Goal: Task Accomplishment & Management: Complete application form

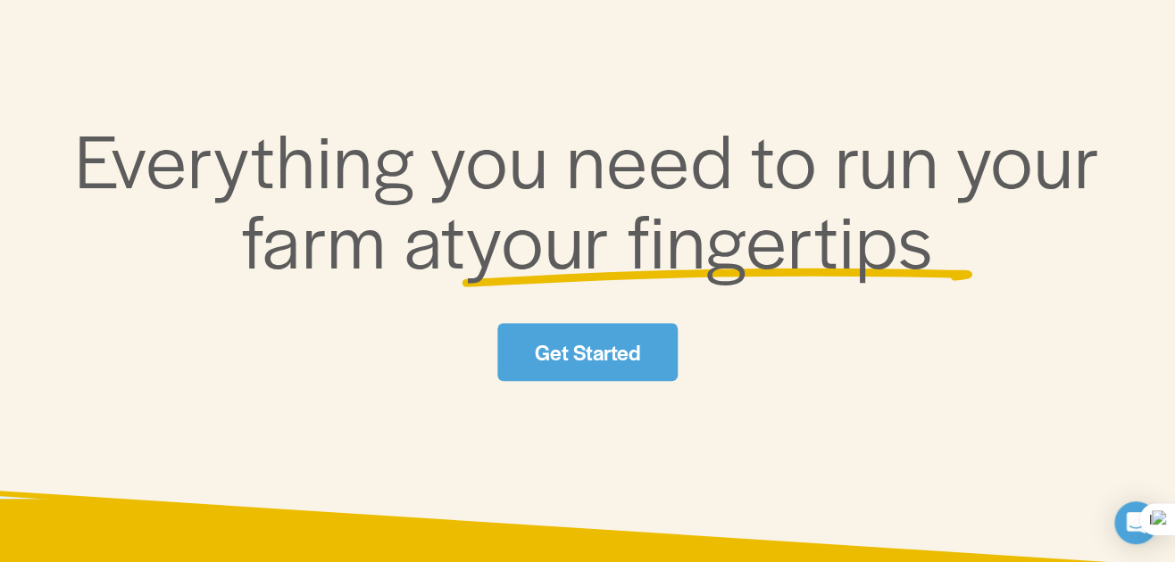
scroll to position [613, 0]
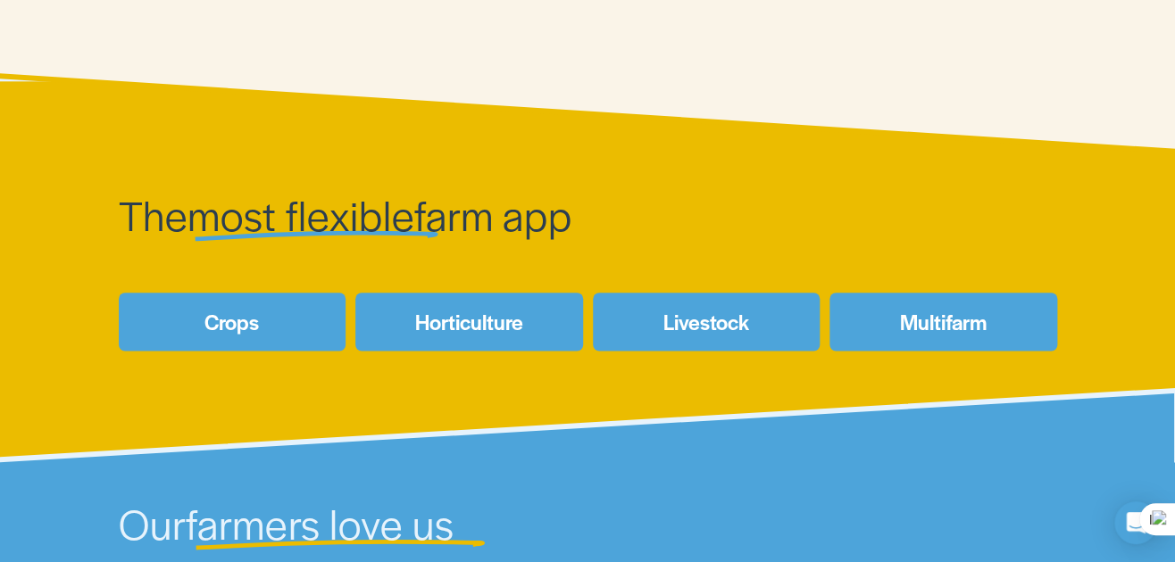
drag, startPoint x: 325, startPoint y: 249, endPoint x: 340, endPoint y: 203, distance: 48.8
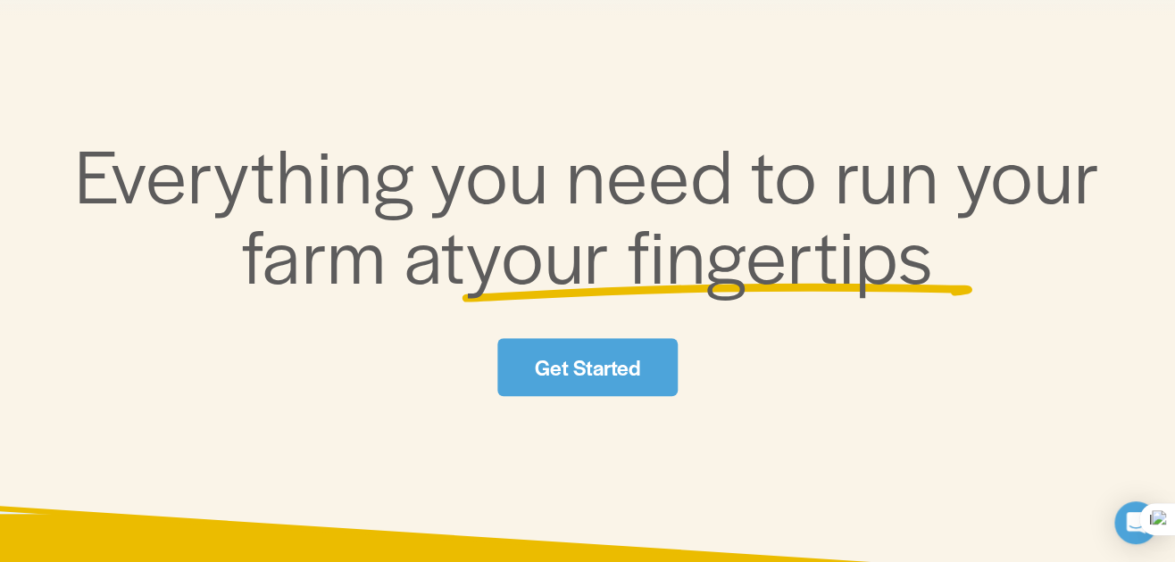
scroll to position [71, 0]
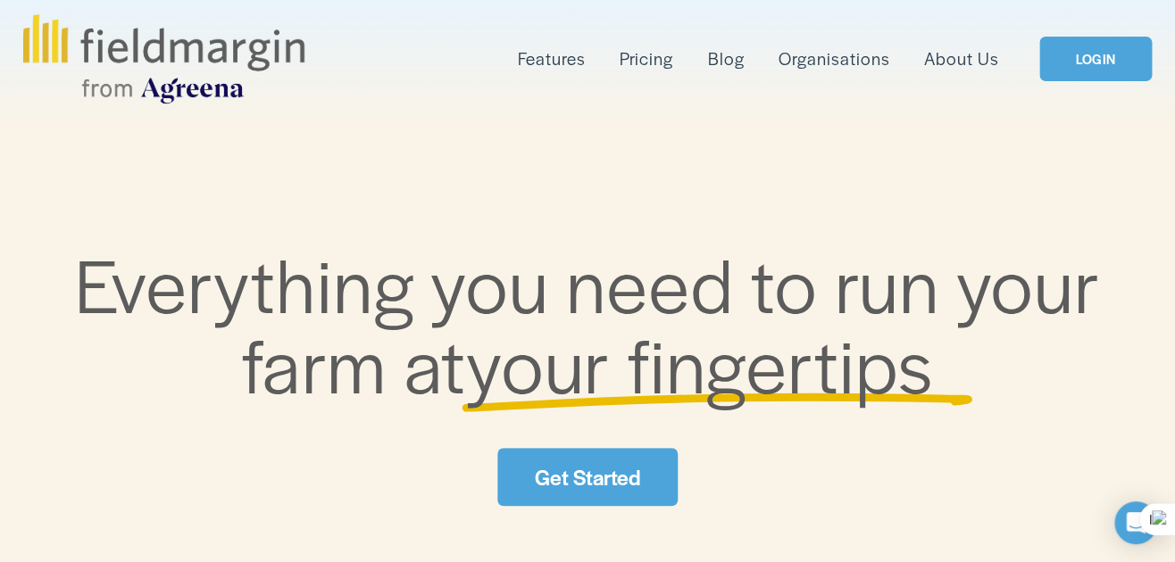
click at [586, 486] on link "Get Started" at bounding box center [586, 477] width 179 height 58
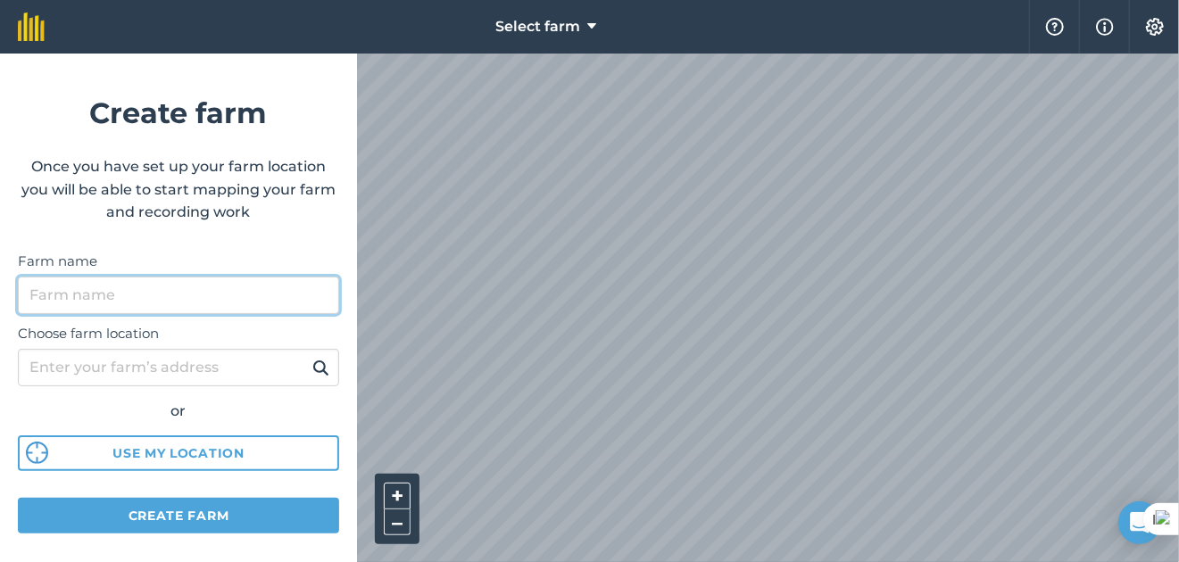
click at [168, 307] on input "Farm name" at bounding box center [178, 295] width 321 height 37
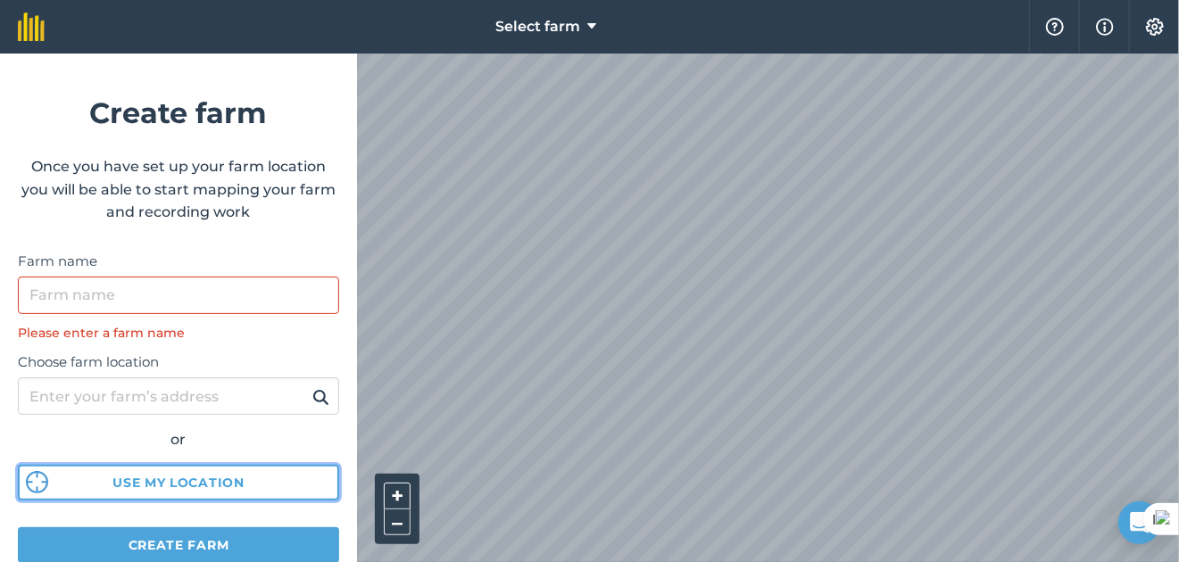
click at [193, 445] on div "Choose farm location or Use my location" at bounding box center [178, 422] width 321 height 158
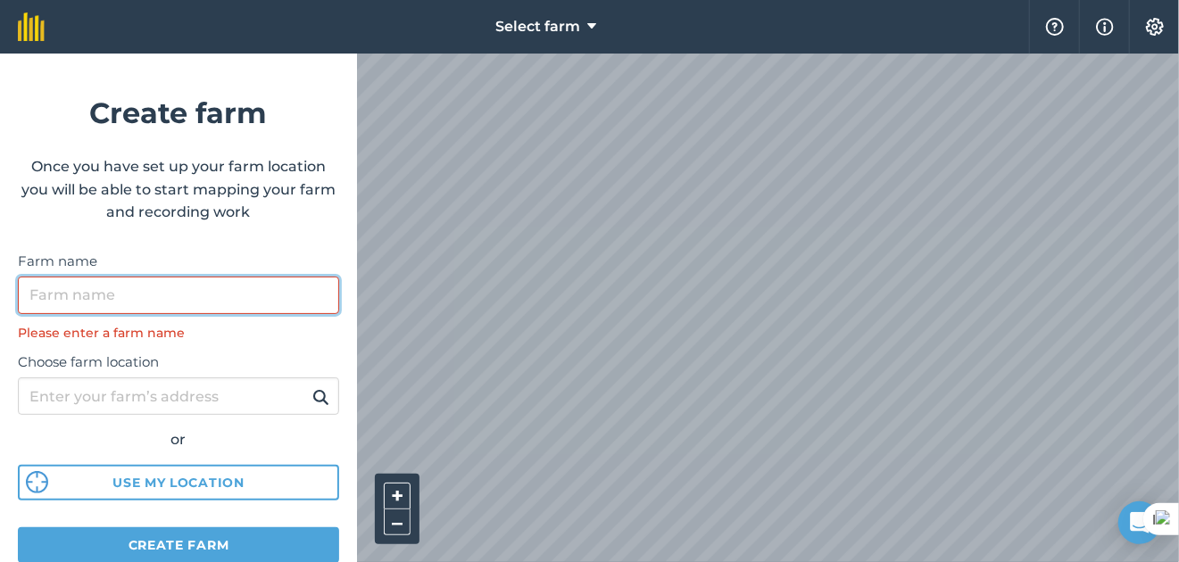
click at [191, 296] on input "Farm name" at bounding box center [178, 295] width 321 height 37
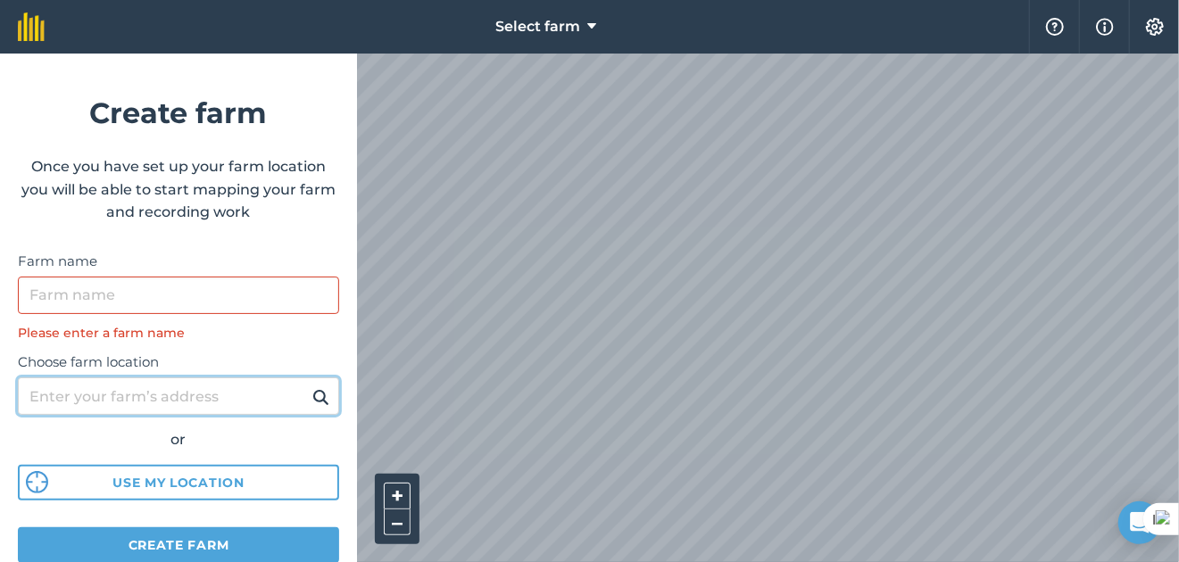
click at [165, 399] on input "Choose farm location" at bounding box center [178, 396] width 321 height 37
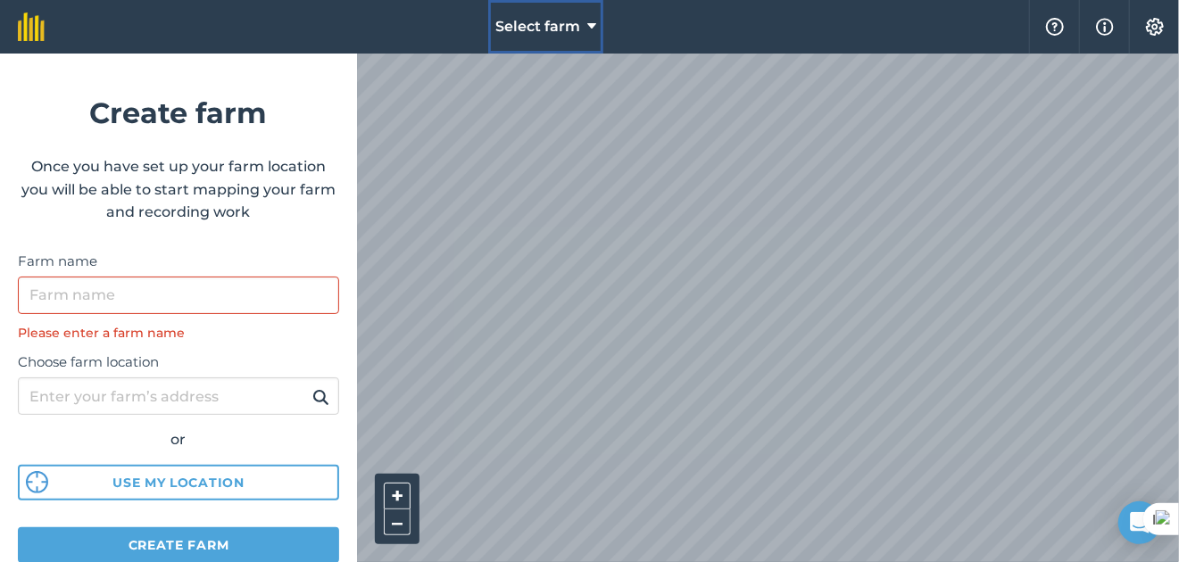
click at [570, 25] on span "Select farm" at bounding box center [537, 26] width 85 height 21
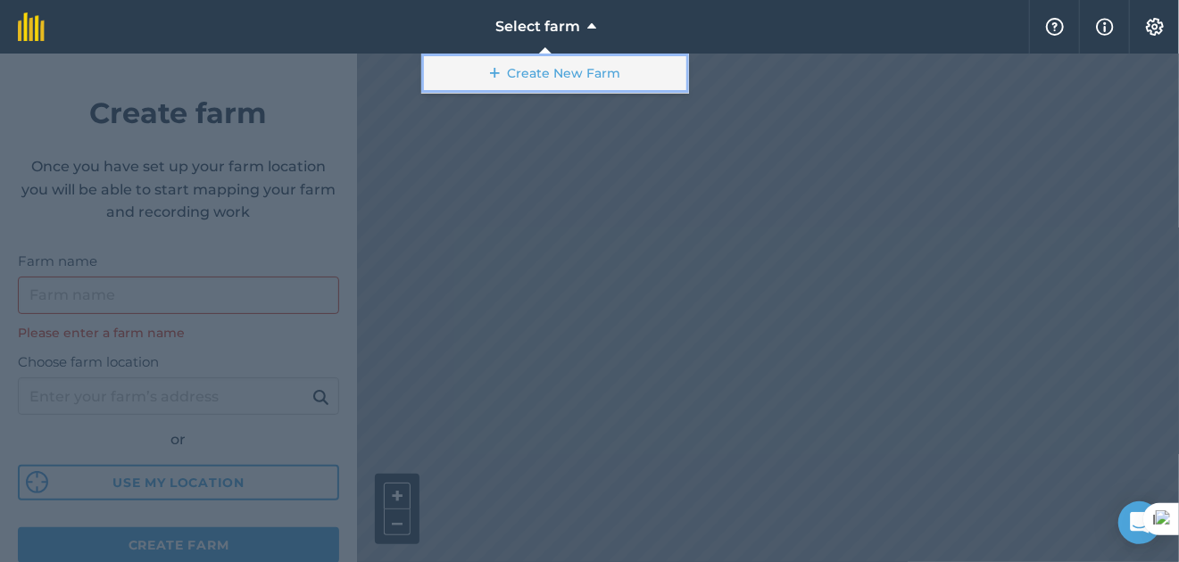
click at [559, 71] on link "Create New Farm" at bounding box center [555, 74] width 268 height 40
click at [559, 65] on link "Create New Farm" at bounding box center [555, 74] width 268 height 40
click at [511, 71] on link "Create New Farm" at bounding box center [555, 74] width 268 height 40
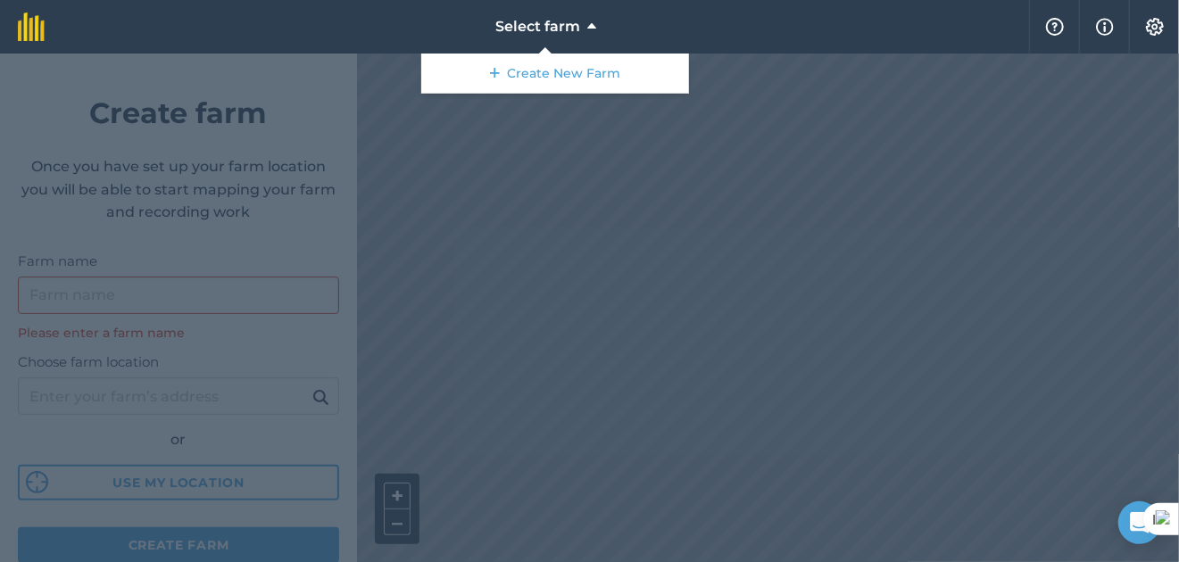
click at [729, 330] on div at bounding box center [589, 308] width 1179 height 509
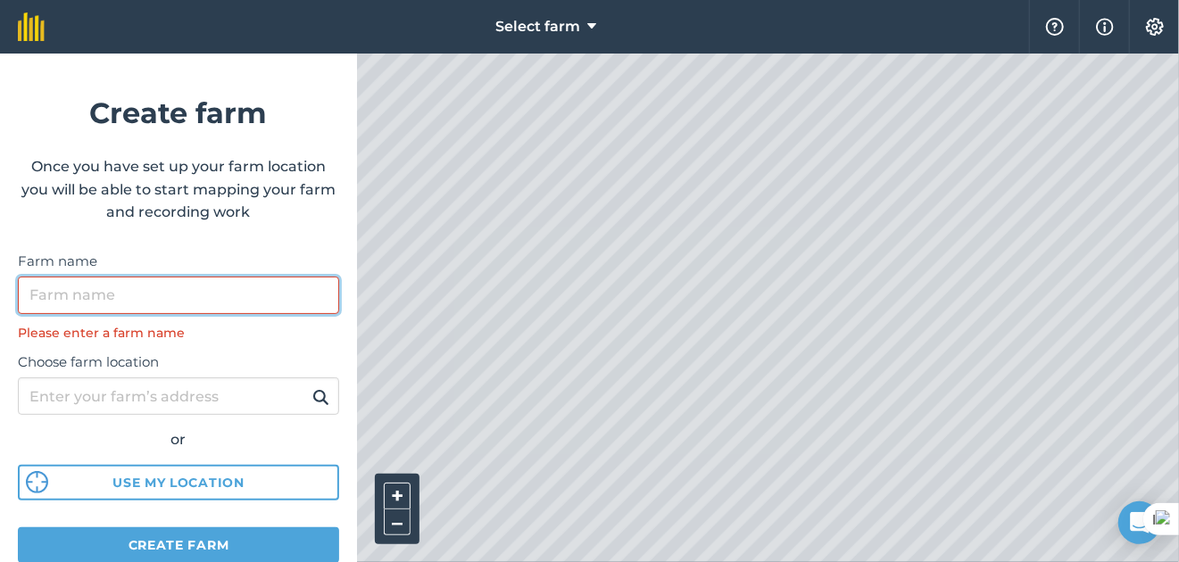
click at [254, 295] on input "Farm name" at bounding box center [178, 295] width 321 height 37
type input "ا"
type input "ض"
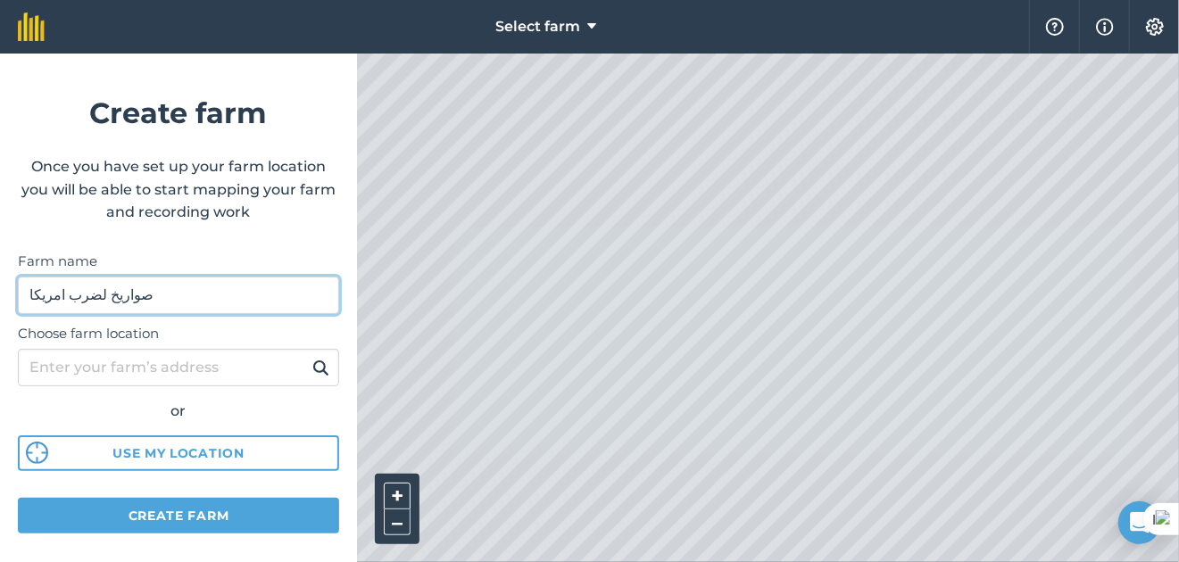
type input "صواريخ لضرب امريكا"
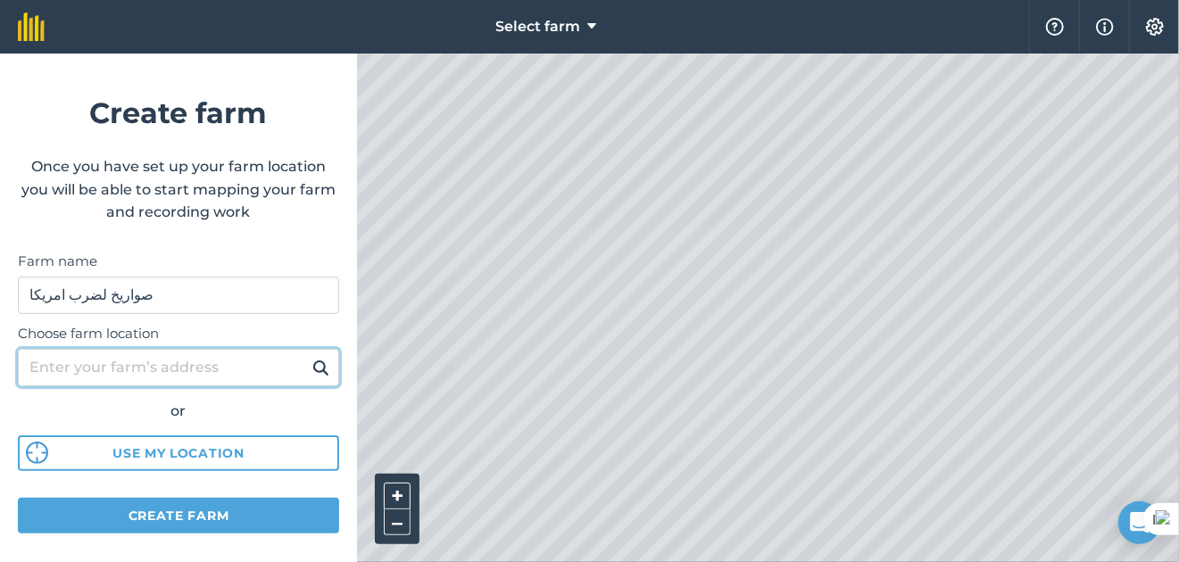
click at [217, 369] on input "Choose farm location" at bounding box center [178, 367] width 321 height 37
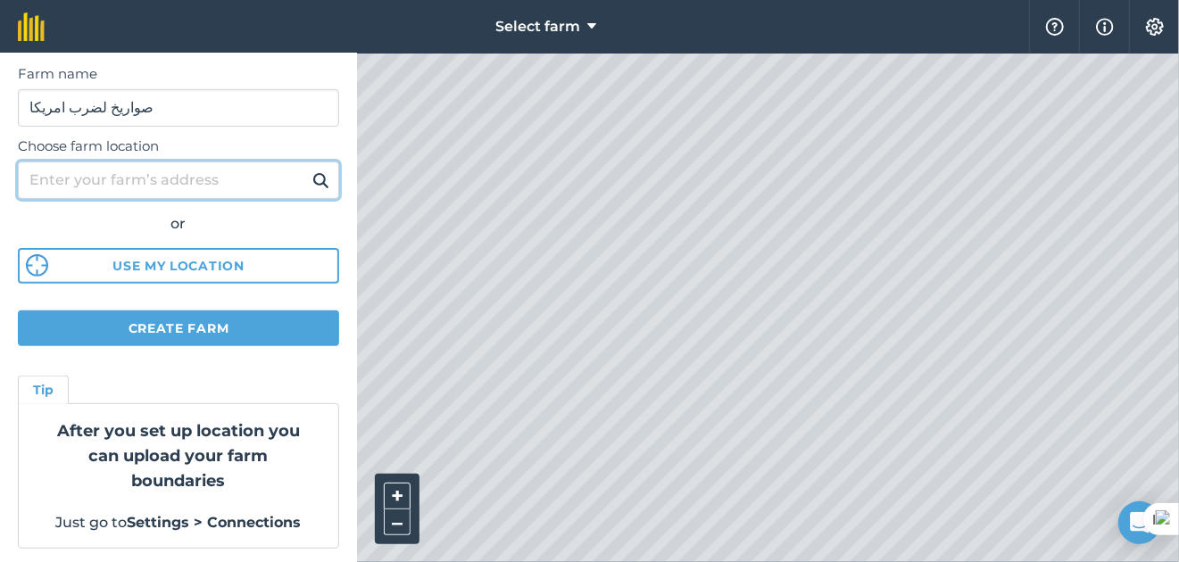
scroll to position [191, 0]
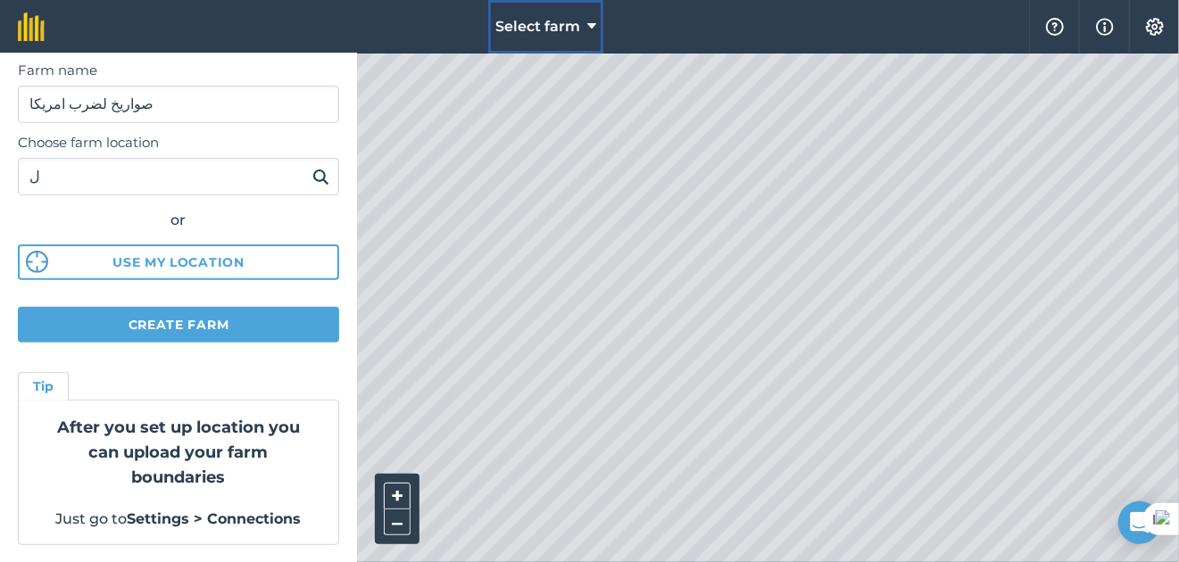
click at [519, 18] on span "Select farm" at bounding box center [537, 26] width 85 height 21
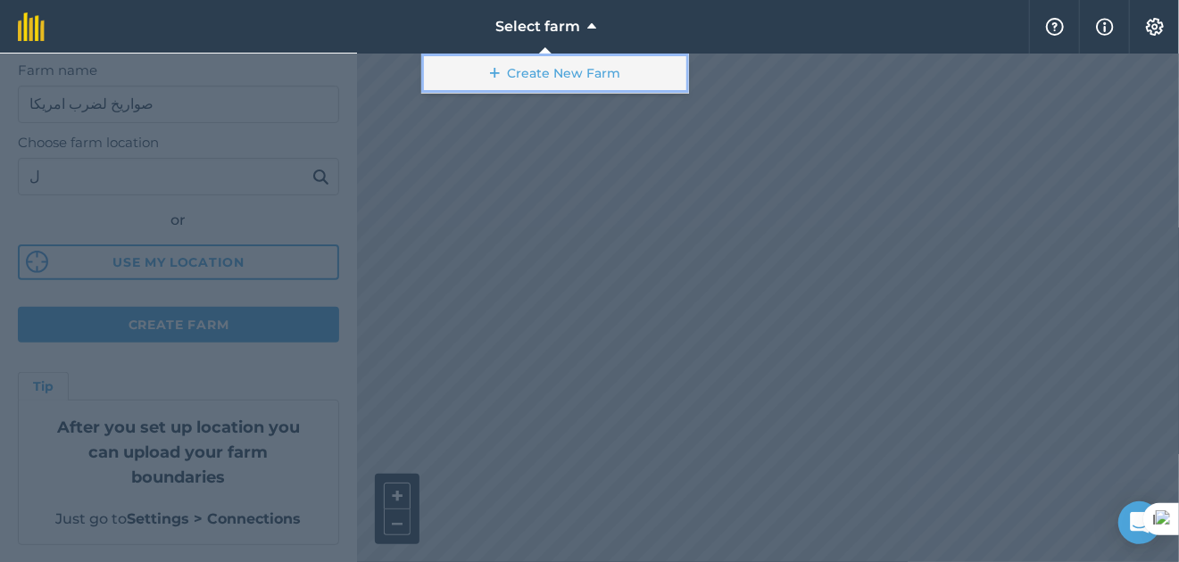
click at [557, 79] on link "Create New Farm" at bounding box center [555, 74] width 268 height 40
click at [490, 78] on link "Create New Farm" at bounding box center [555, 74] width 268 height 40
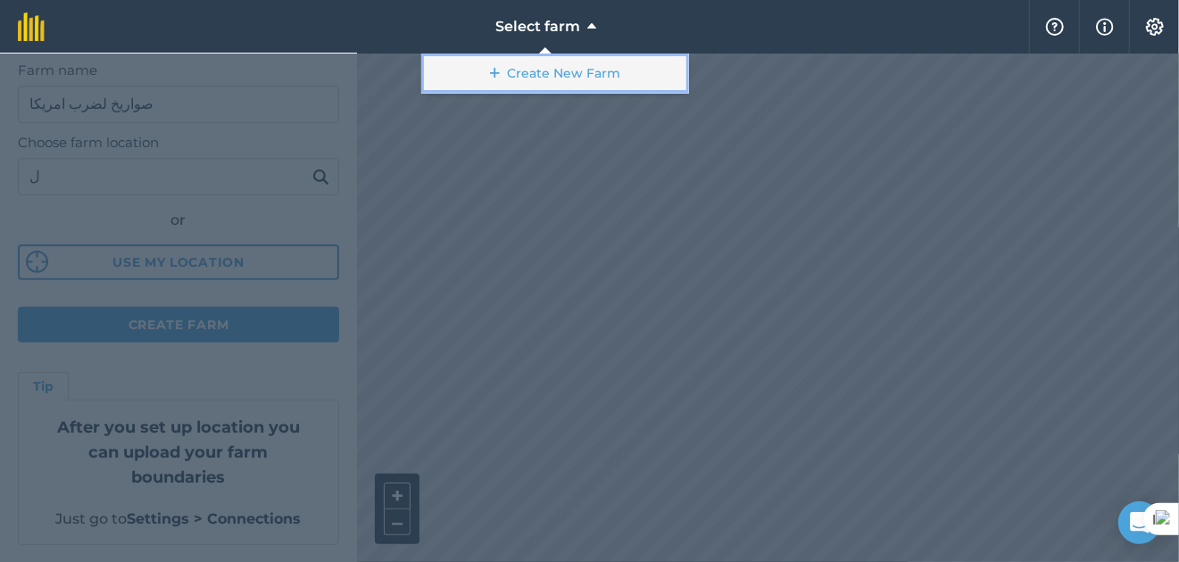
click at [490, 78] on link "Create New Farm" at bounding box center [555, 74] width 268 height 40
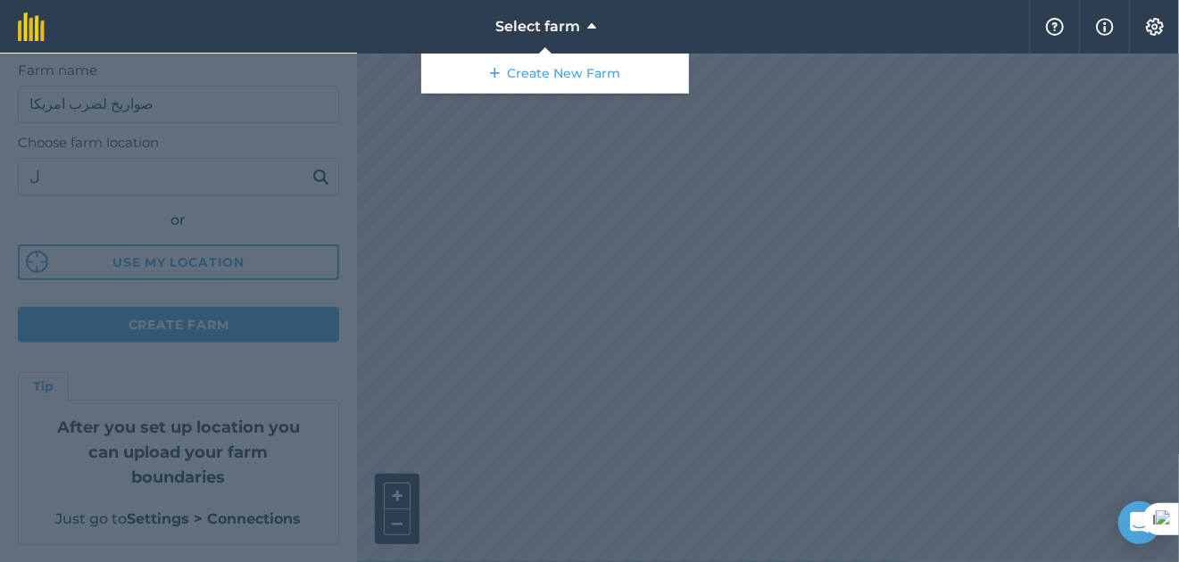
click at [703, 251] on div at bounding box center [589, 308] width 1179 height 509
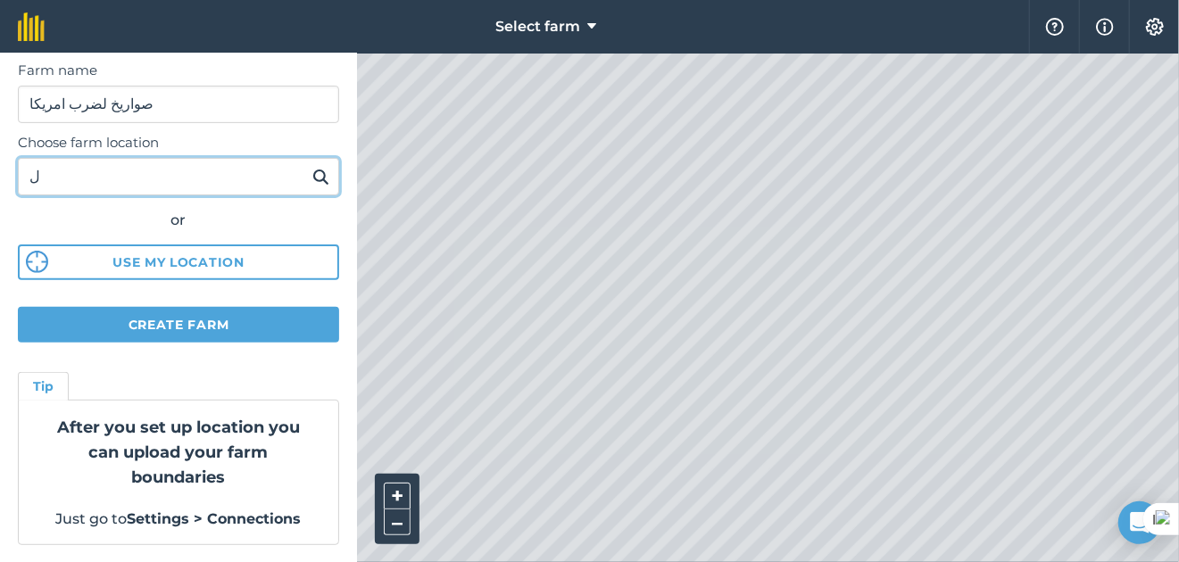
click at [178, 187] on input "ل" at bounding box center [178, 176] width 321 height 37
type input "ل"
type input "الاغواط"
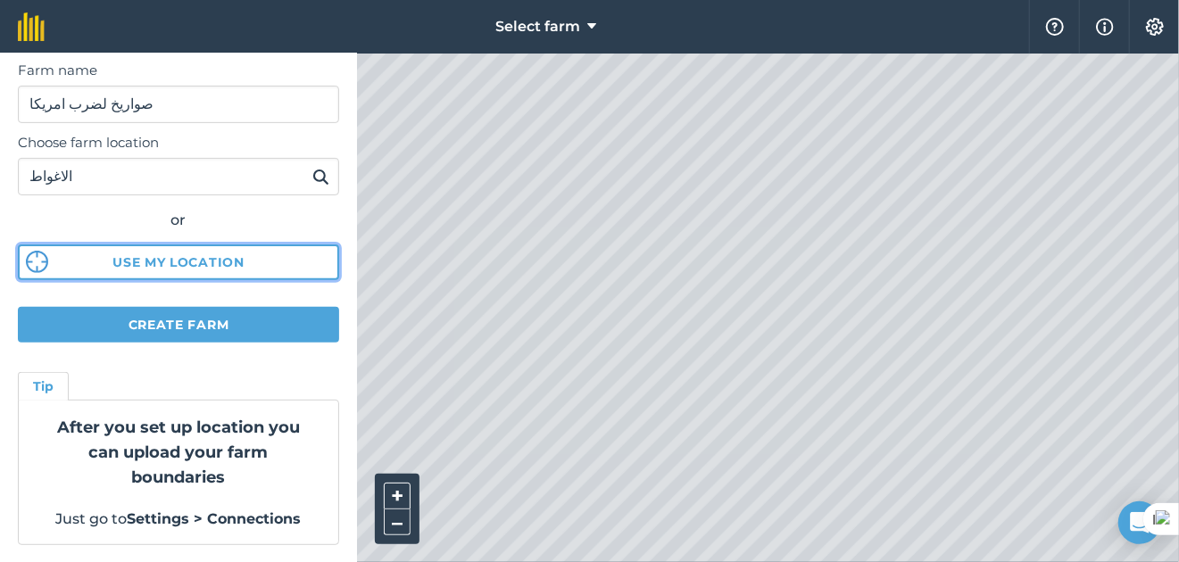
click at [188, 270] on button "Use my location" at bounding box center [178, 263] width 321 height 36
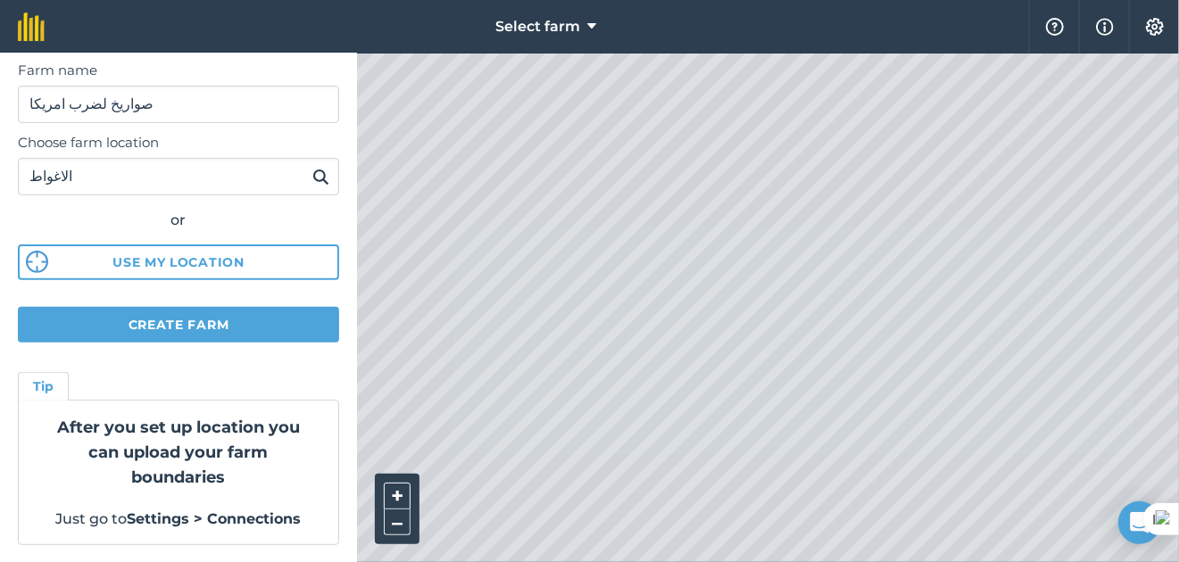
click at [654, 561] on html "Select farm Help Info Settings Create farm Once you have set up your farm locat…" at bounding box center [589, 281] width 1179 height 562
click at [724, 444] on div at bounding box center [768, 308] width 822 height 509
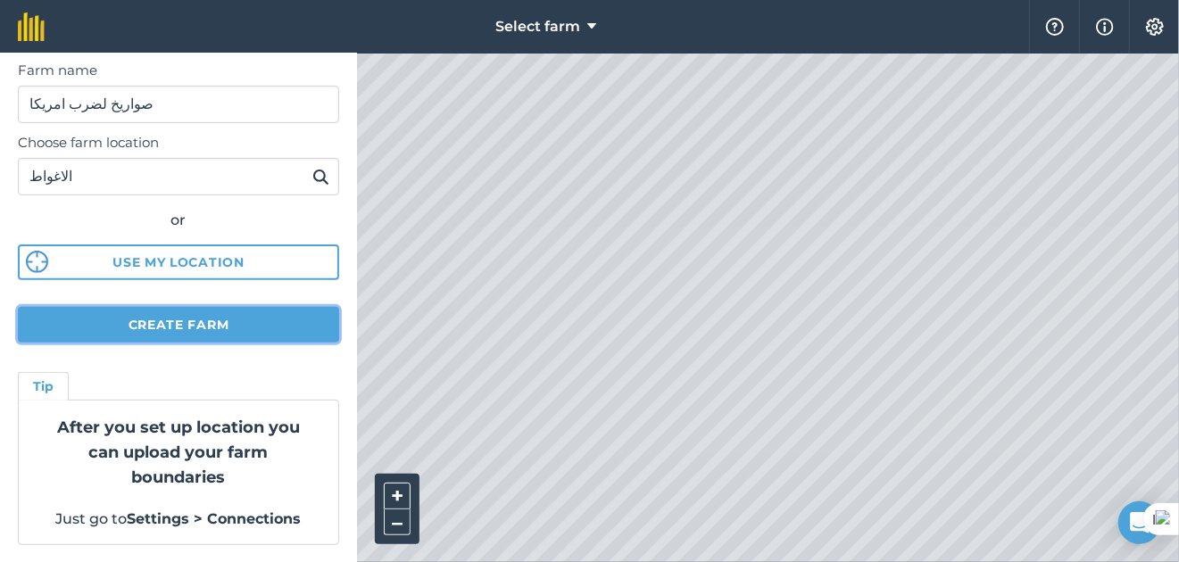
click at [181, 317] on button "Create farm" at bounding box center [178, 325] width 321 height 36
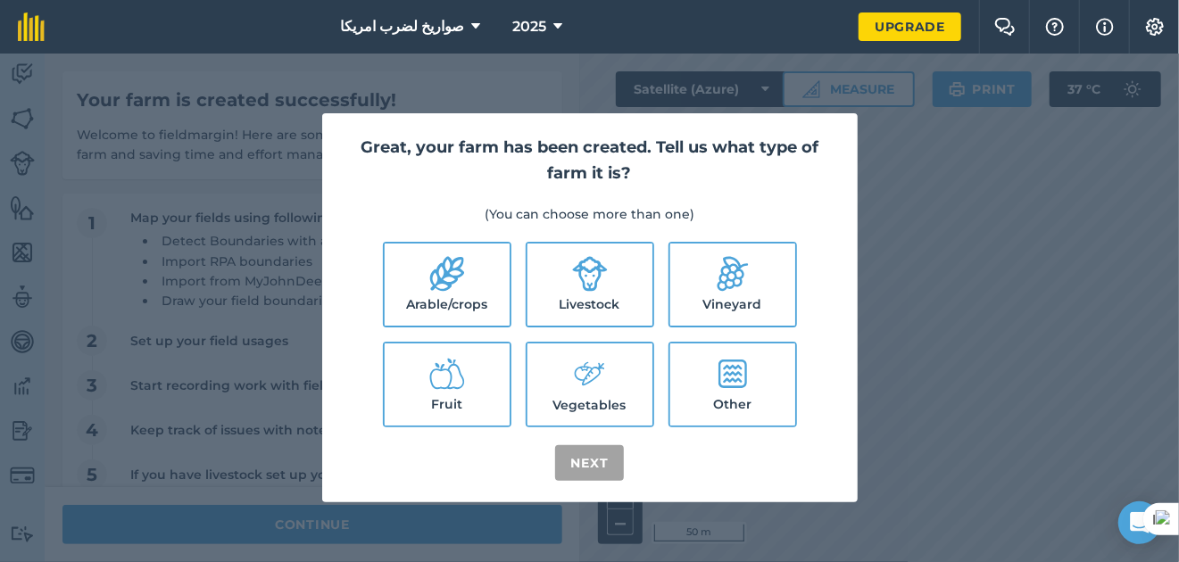
click at [727, 287] on icon at bounding box center [730, 274] width 50 height 50
checkbox input "true"
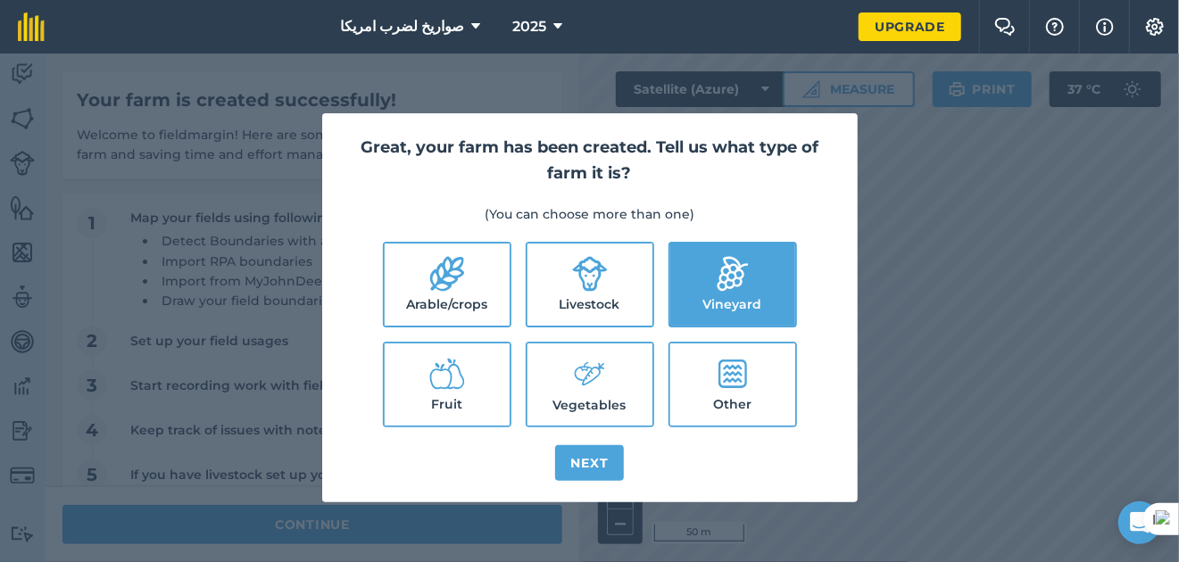
click at [581, 302] on label "Livestock" at bounding box center [590, 285] width 125 height 82
checkbox input "true"
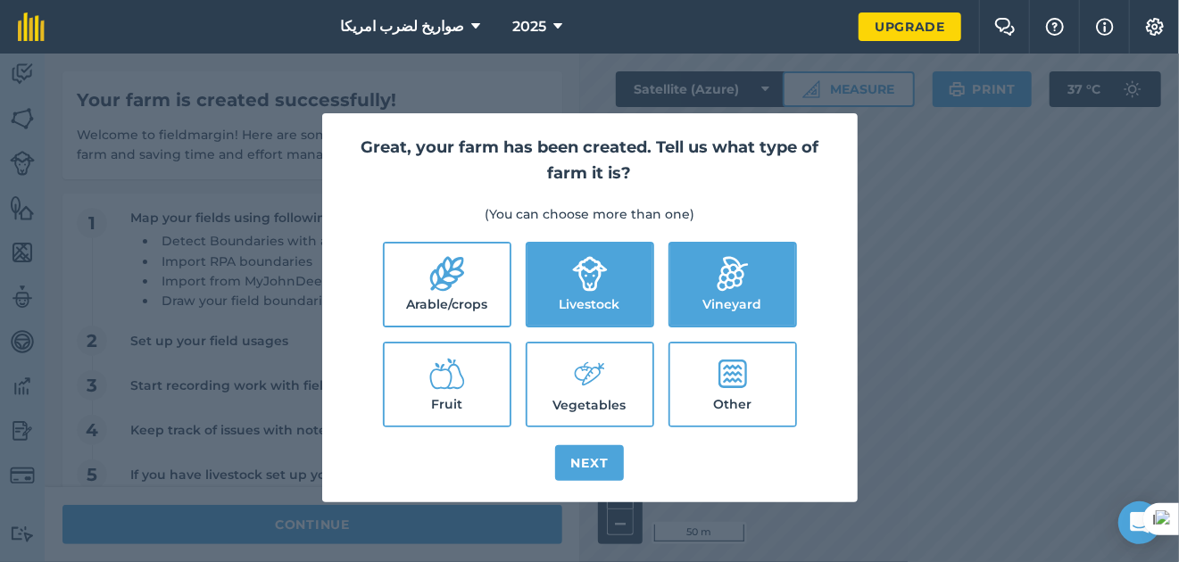
click at [546, 362] on label "Vegetables" at bounding box center [590, 385] width 125 height 82
checkbox input "true"
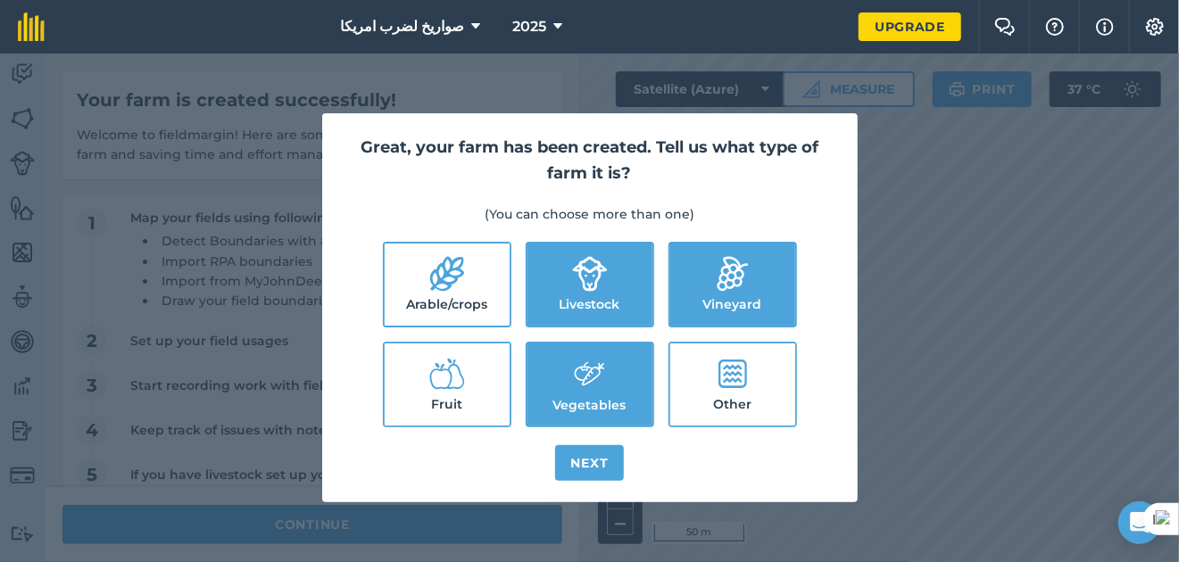
click at [409, 280] on label "Arable/crops" at bounding box center [447, 285] width 125 height 82
checkbox input "true"
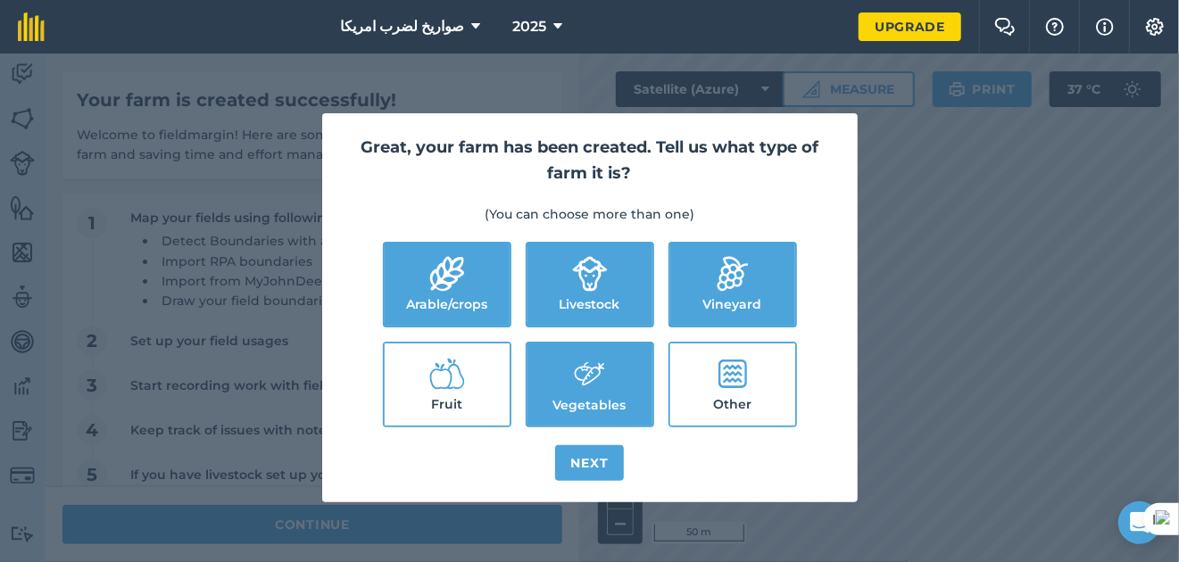
drag, startPoint x: 456, startPoint y: 378, endPoint x: 653, endPoint y: 403, distance: 198.9
click at [456, 378] on icon at bounding box center [447, 374] width 36 height 36
checkbox input "true"
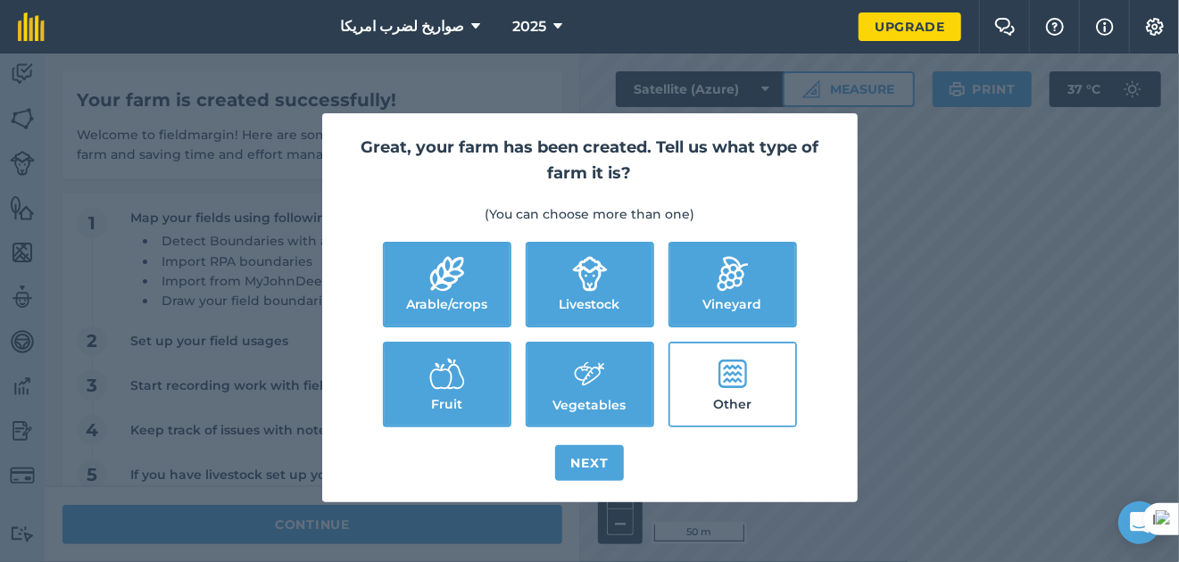
click at [712, 403] on label "Other" at bounding box center [732, 385] width 125 height 82
checkbox input "true"
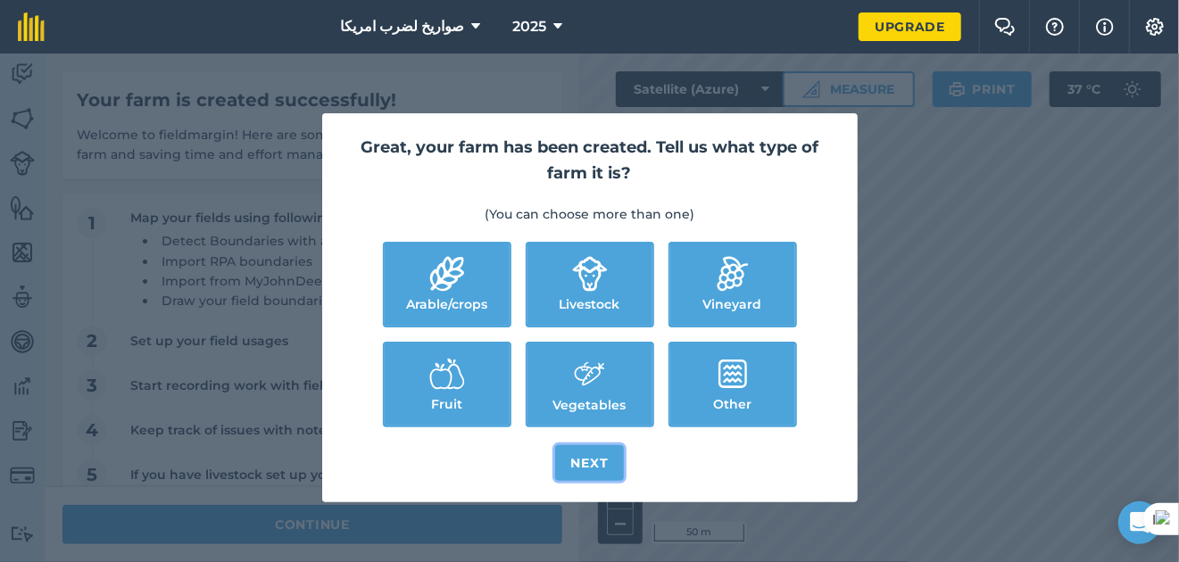
click at [600, 457] on button "Next" at bounding box center [590, 463] width 70 height 36
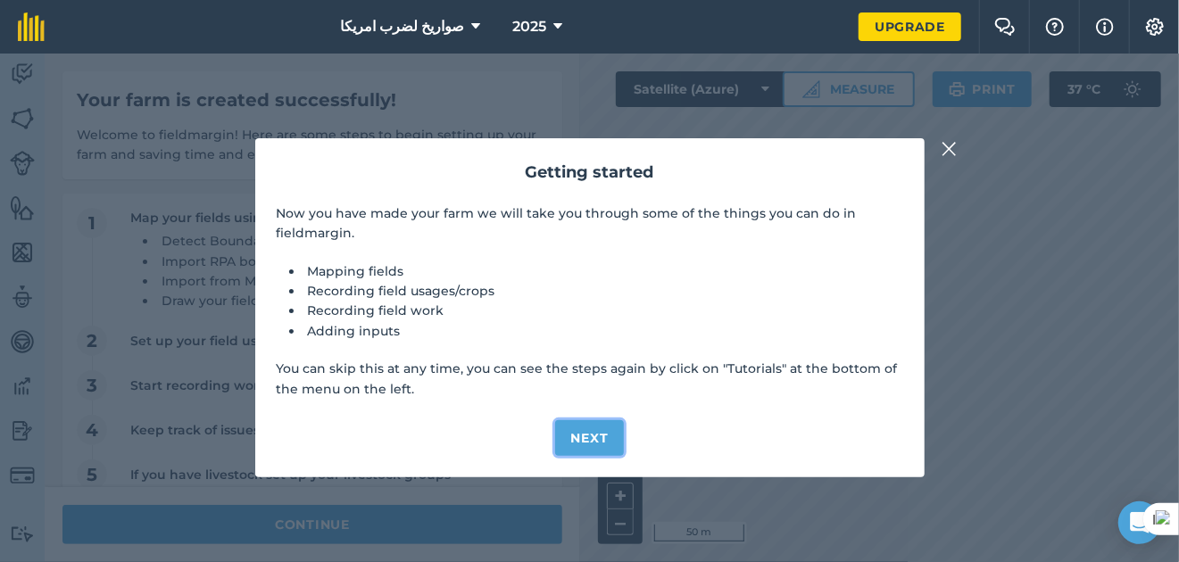
click at [599, 439] on button "Next" at bounding box center [590, 438] width 70 height 36
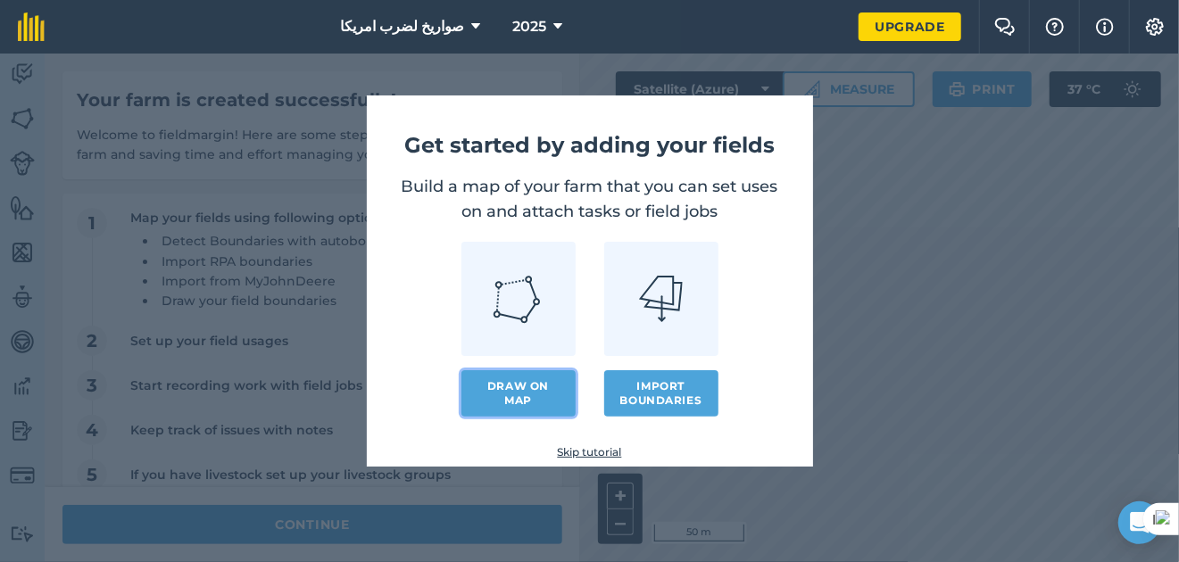
click at [557, 384] on link "Draw on map" at bounding box center [518, 393] width 114 height 46
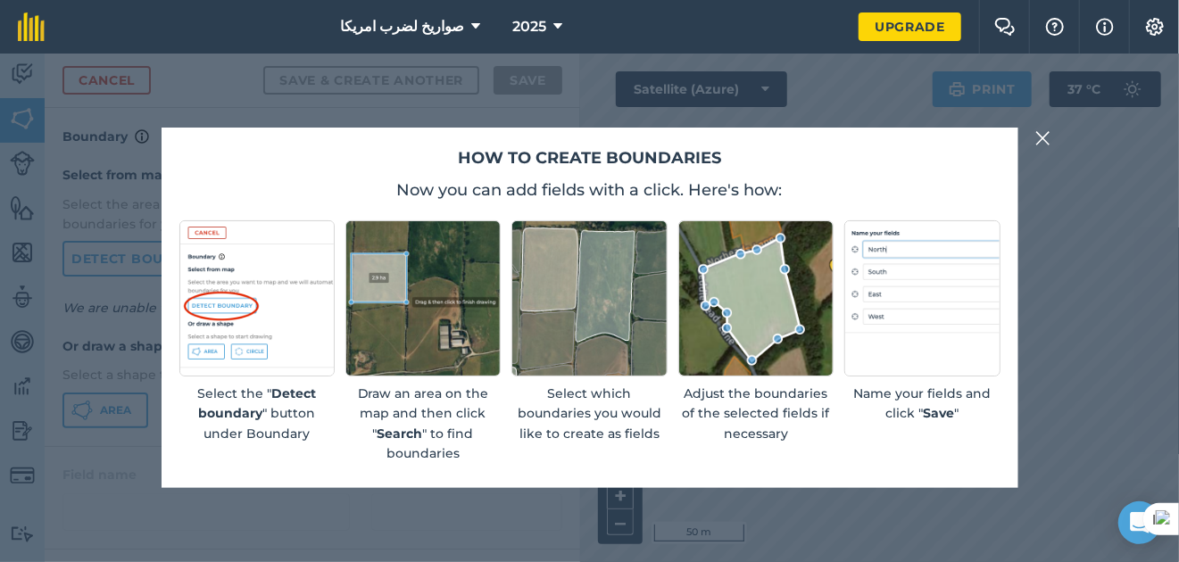
click at [1040, 130] on img at bounding box center [1043, 138] width 16 height 21
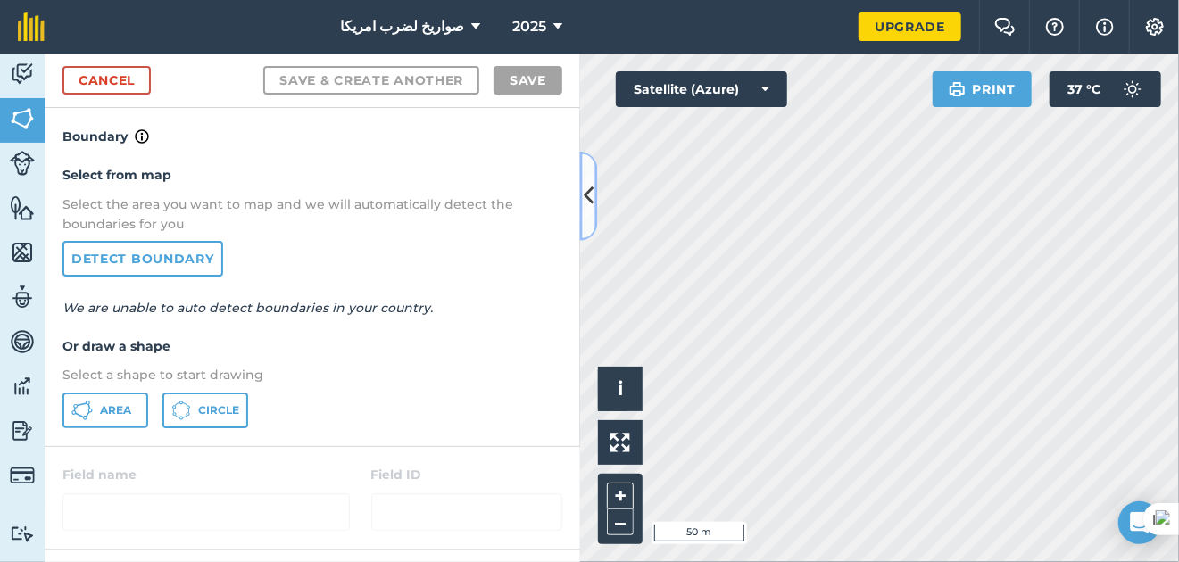
click at [590, 222] on button at bounding box center [589, 196] width 18 height 89
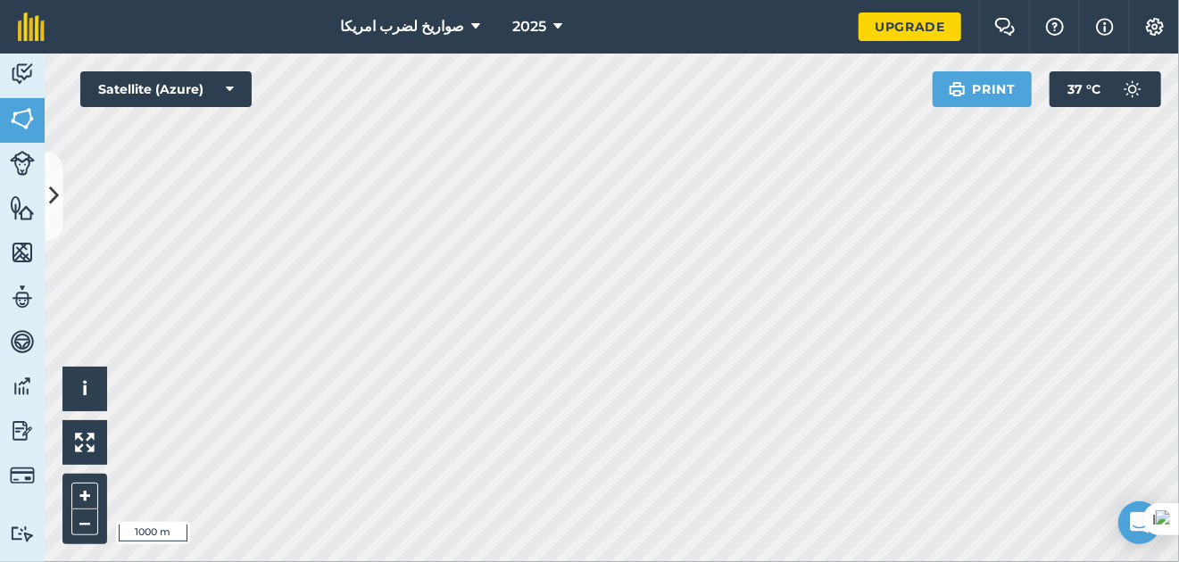
click at [811, 561] on html "صواريخ لضرب امريكا 2025 Upgrade Farm Chat Help Info Settings Map printing is no…" at bounding box center [589, 281] width 1179 height 562
click at [82, 435] on img at bounding box center [85, 443] width 20 height 20
click at [1104, 80] on button "37 ° C" at bounding box center [1106, 89] width 112 height 36
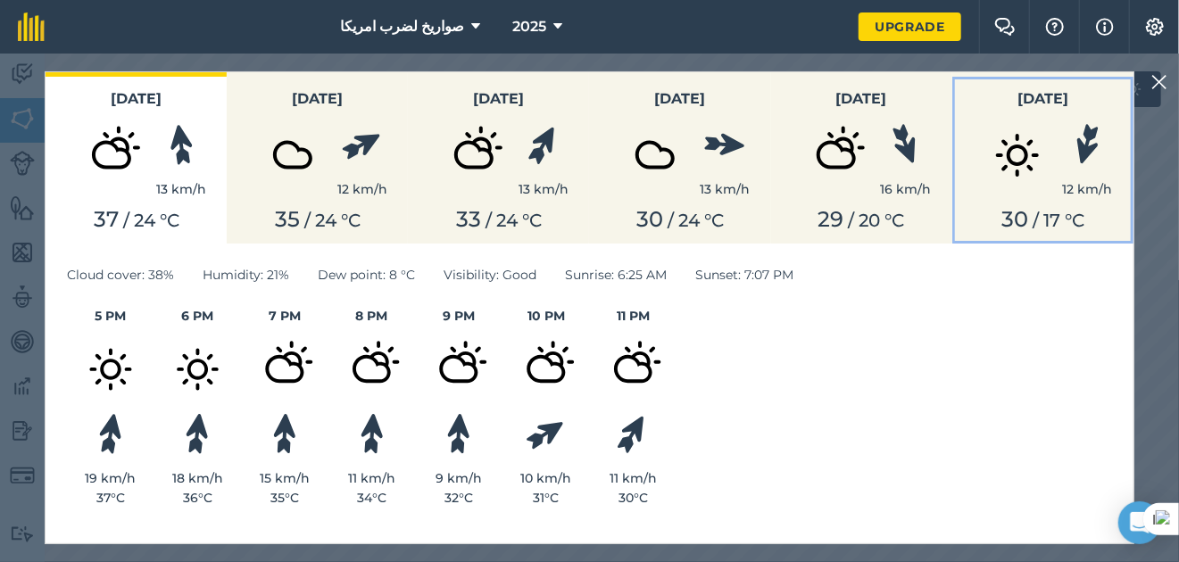
click at [1051, 145] on img at bounding box center [1017, 155] width 89 height 89
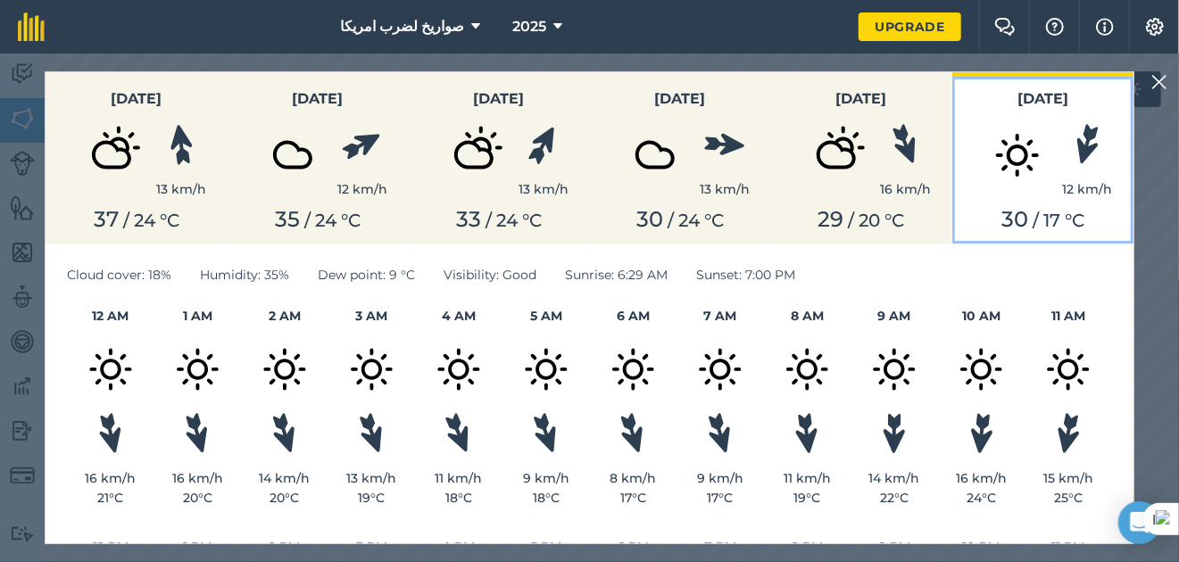
drag, startPoint x: 1102, startPoint y: 159, endPoint x: 927, endPoint y: 177, distance: 175.0
click at [909, 170] on div "Today 13 km/h 37 / 24 ° C Sunday 12 km/h 35 / 24 ° C Monday 13 km/h 33 / 24 ° C…" at bounding box center [590, 157] width 1088 height 171
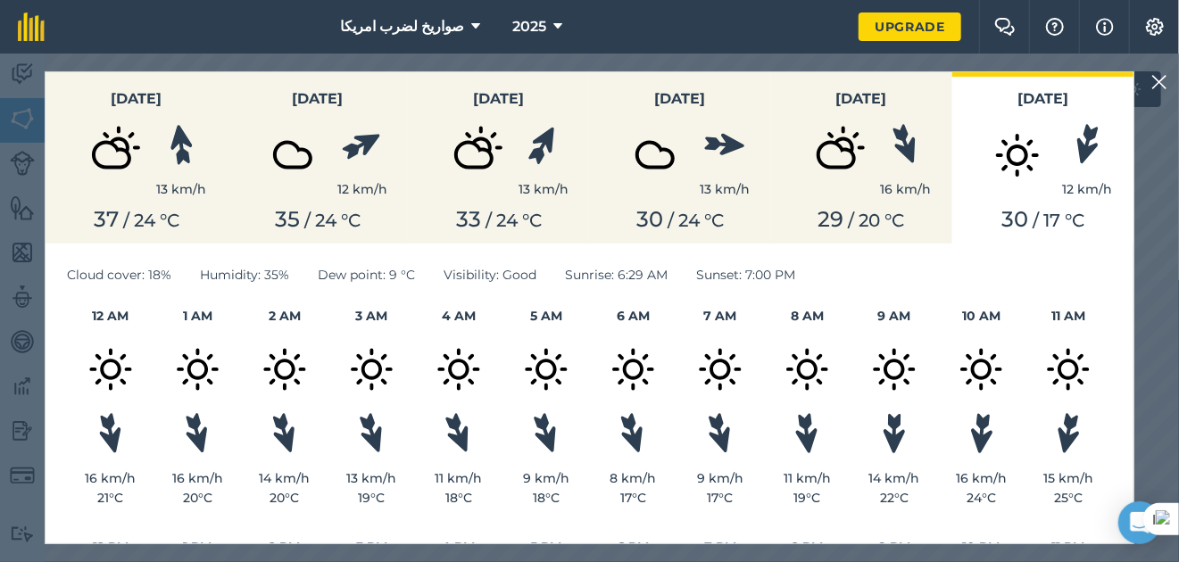
click at [1154, 79] on img at bounding box center [1160, 81] width 16 height 21
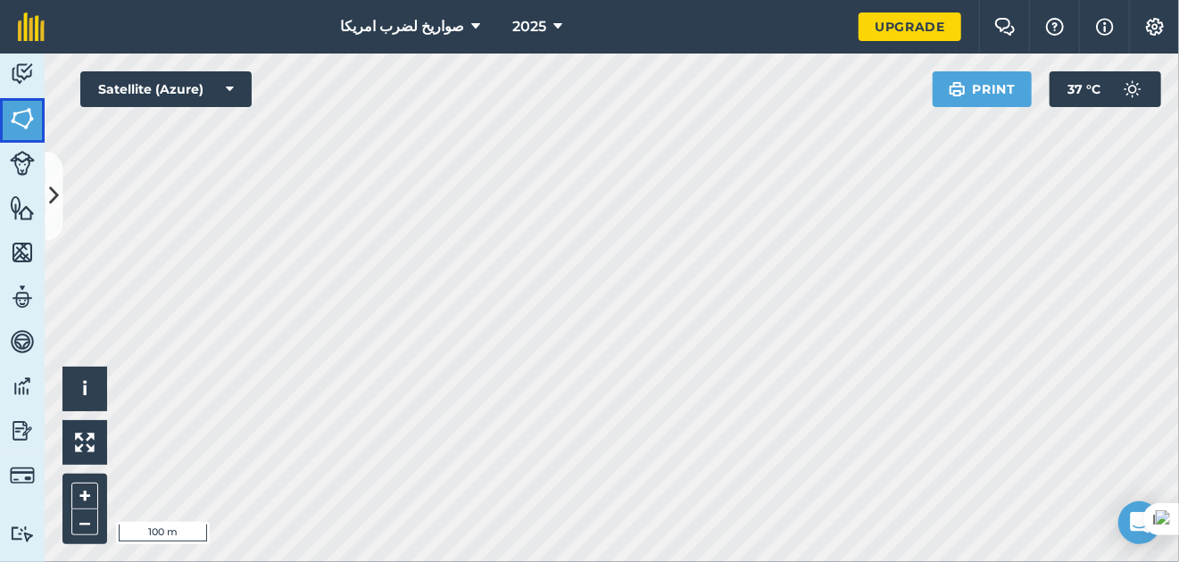
click at [30, 111] on img at bounding box center [22, 118] width 25 height 27
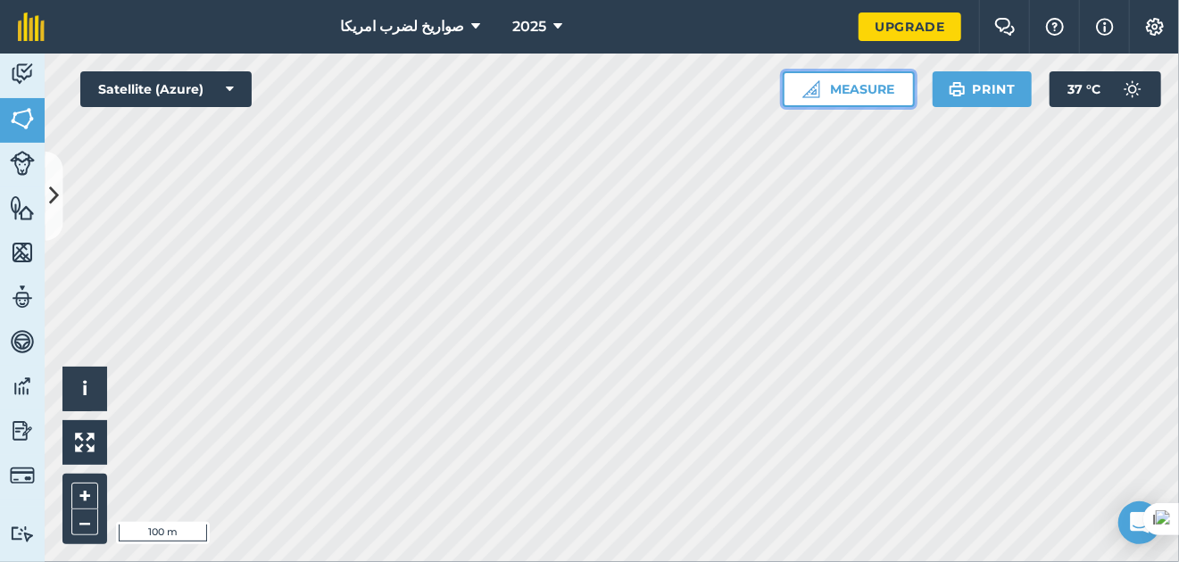
click at [851, 94] on button "Measure" at bounding box center [849, 89] width 132 height 36
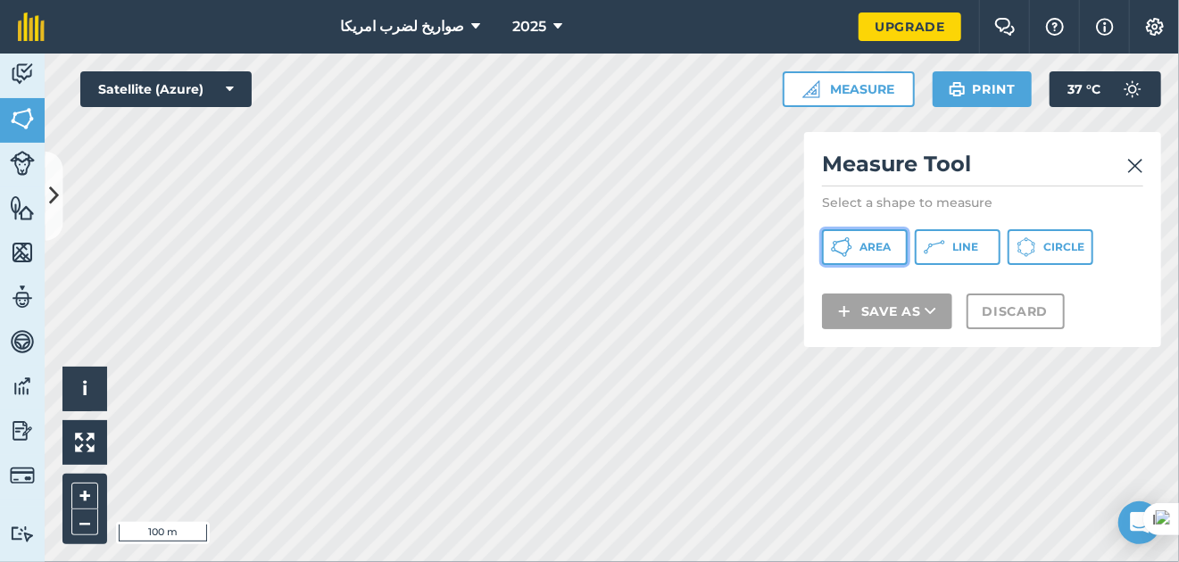
click at [892, 261] on button "Area" at bounding box center [865, 247] width 86 height 36
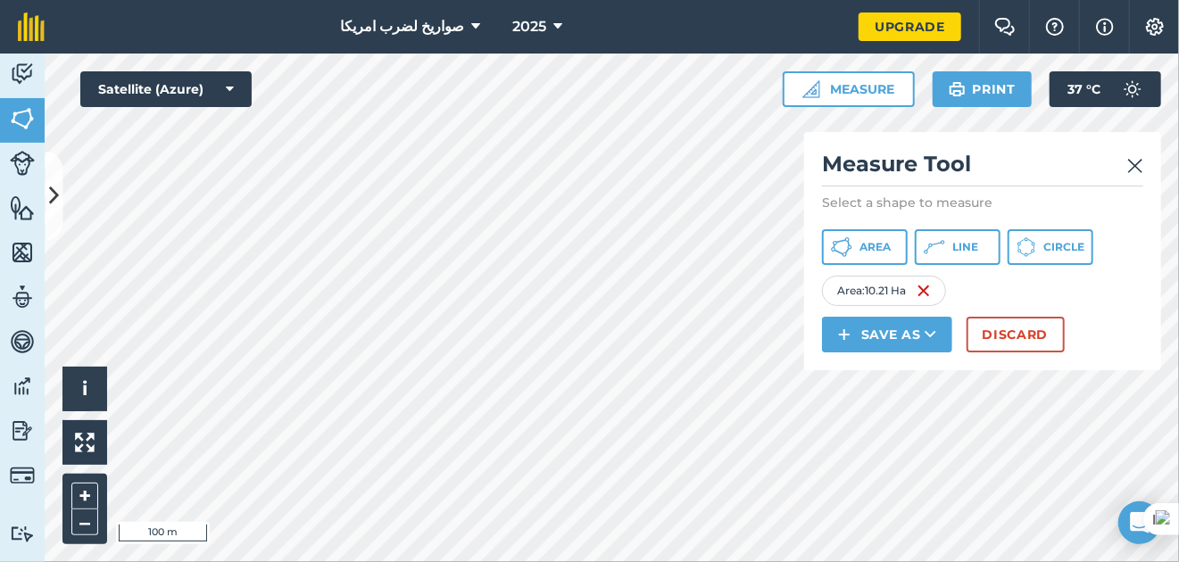
drag, startPoint x: 431, startPoint y: 211, endPoint x: 965, endPoint y: 295, distance: 540.4
click at [965, 295] on div "Area : 10.21 Ha" at bounding box center [982, 291] width 321 height 30
click at [1008, 323] on button "Discard" at bounding box center [1016, 335] width 98 height 36
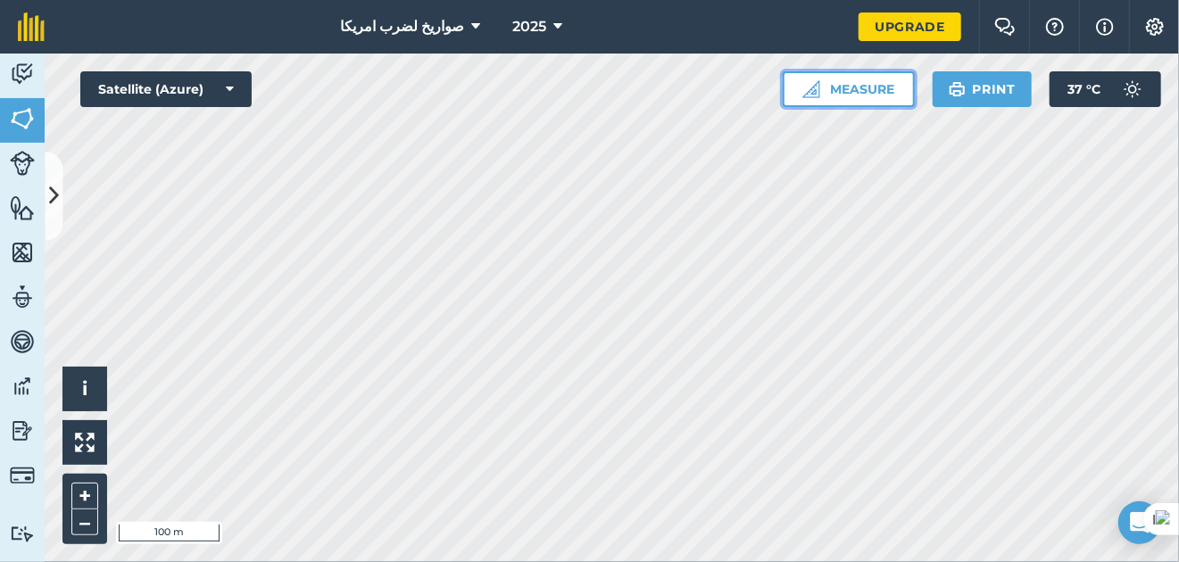
click at [883, 97] on button "Measure" at bounding box center [849, 89] width 132 height 36
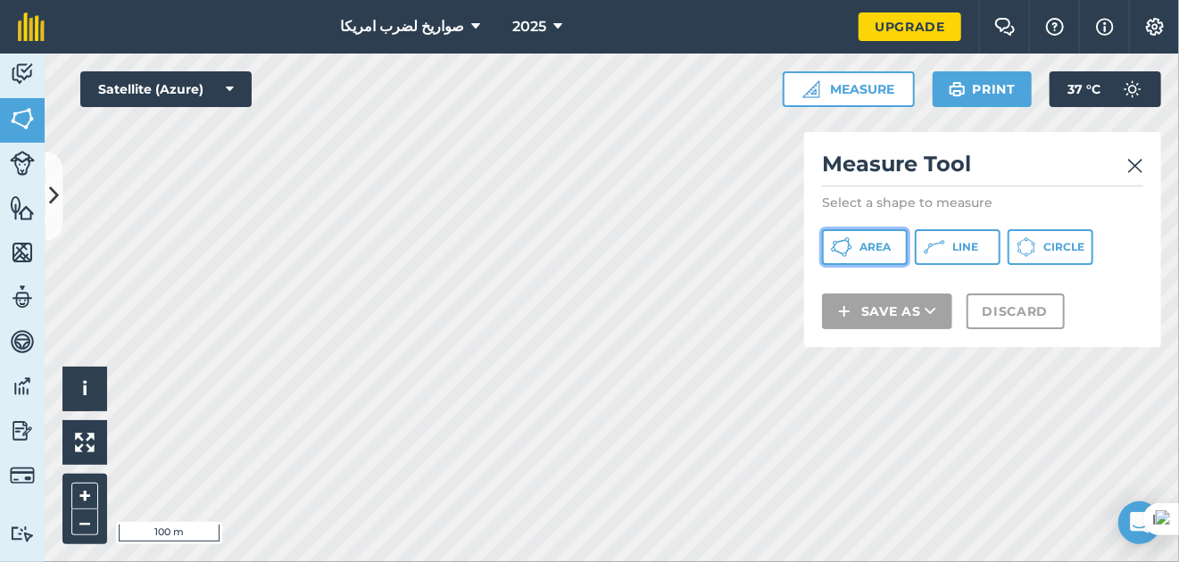
click at [870, 238] on button "Area" at bounding box center [865, 247] width 86 height 36
click at [1132, 162] on img at bounding box center [1135, 165] width 16 height 21
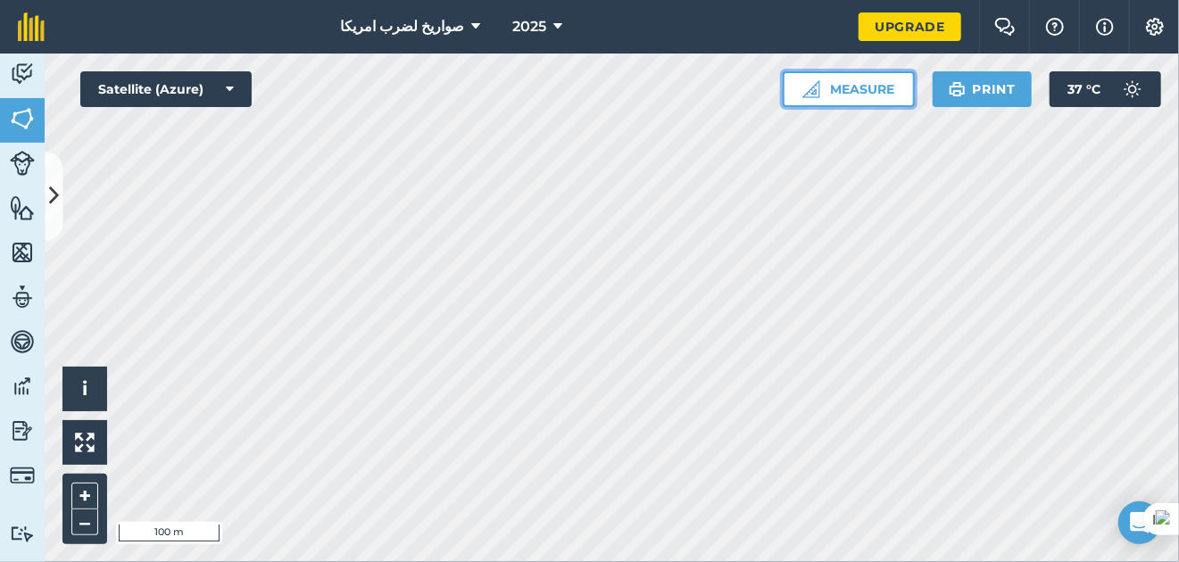
click at [877, 82] on button "Measure" at bounding box center [849, 89] width 132 height 36
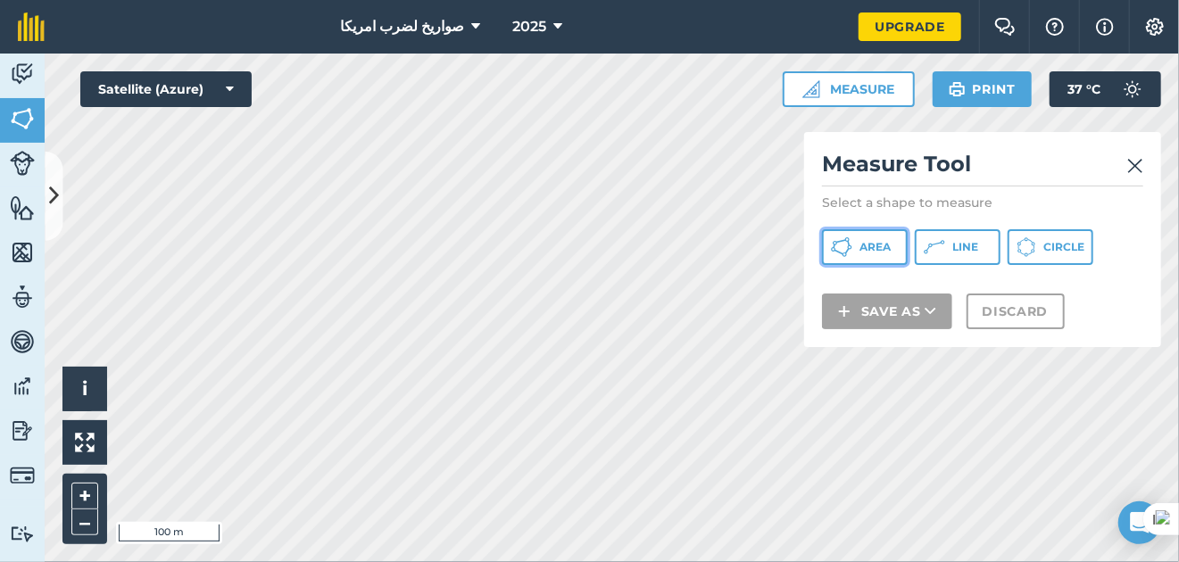
click at [877, 254] on button "Area" at bounding box center [865, 247] width 86 height 36
click at [889, 274] on div "Measure Tool Select a shape to measure Area Line Circle Save as Discard" at bounding box center [982, 239] width 357 height 215
click at [881, 271] on div "Measure Tool Select a shape to measure Area Line Circle Save as Discard" at bounding box center [982, 239] width 357 height 215
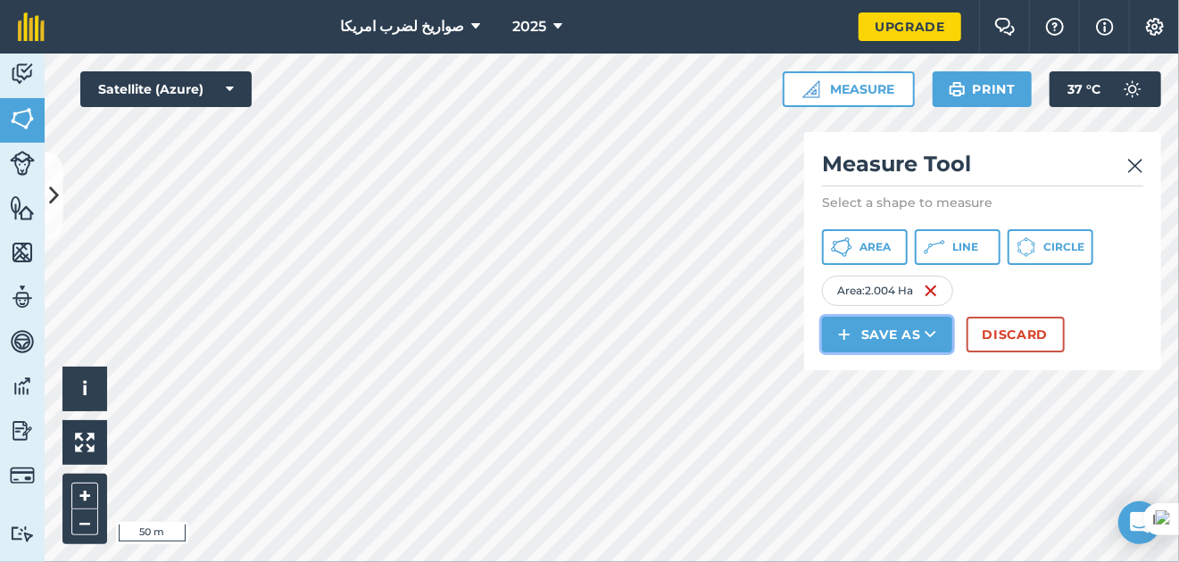
click at [915, 336] on button "Save as" at bounding box center [887, 335] width 130 height 36
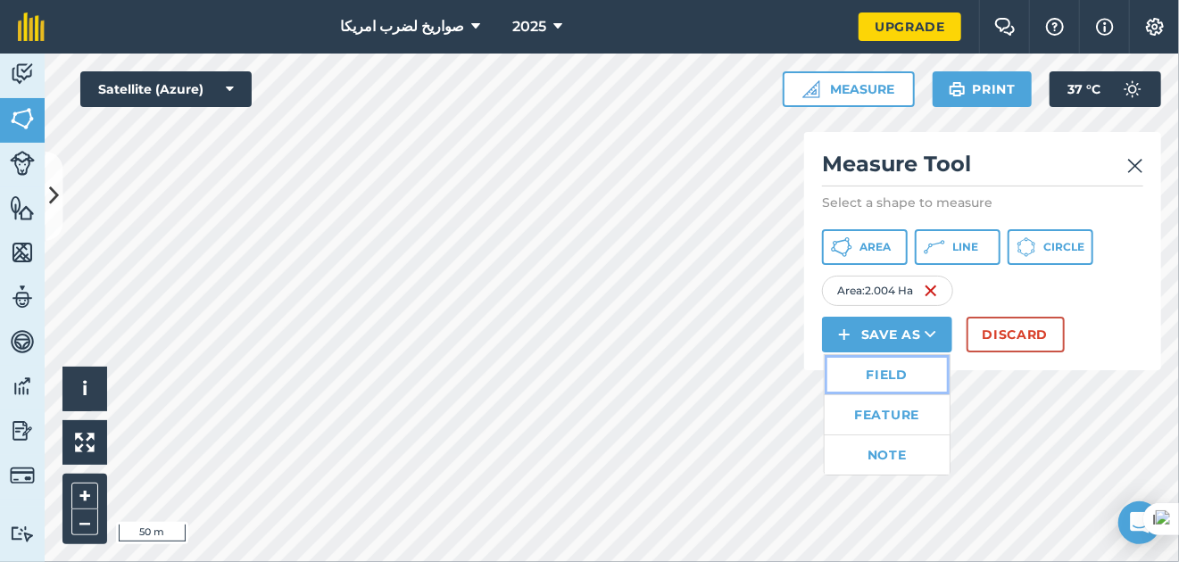
click at [893, 367] on link "Field" at bounding box center [887, 374] width 125 height 39
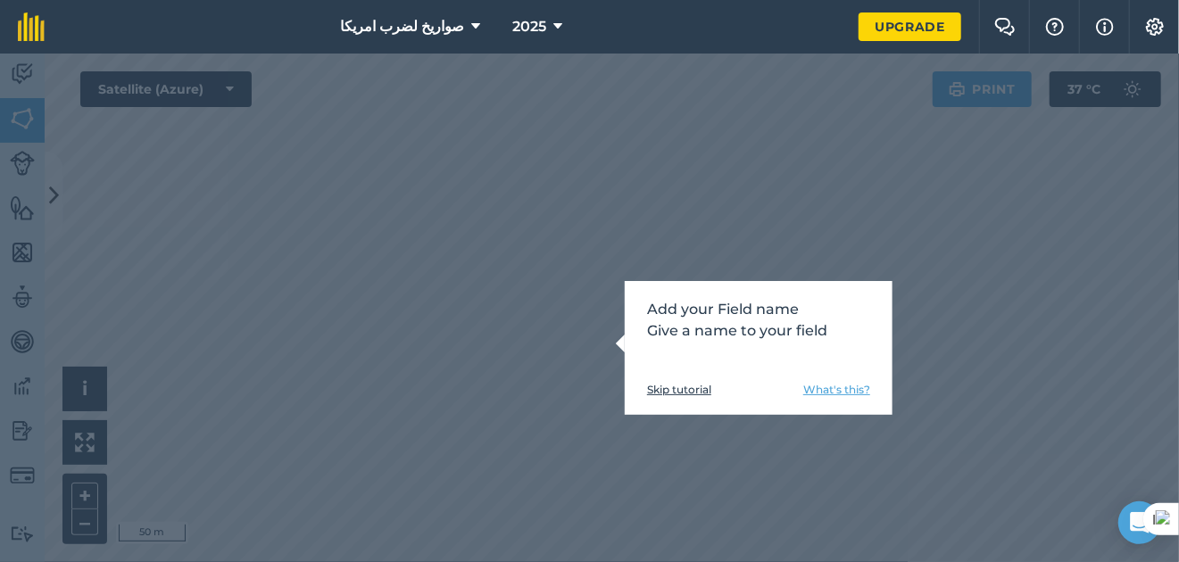
click at [690, 394] on link "Skip tutorial" at bounding box center [679, 390] width 64 height 14
click at [681, 383] on link "Skip tutorial" at bounding box center [679, 390] width 64 height 14
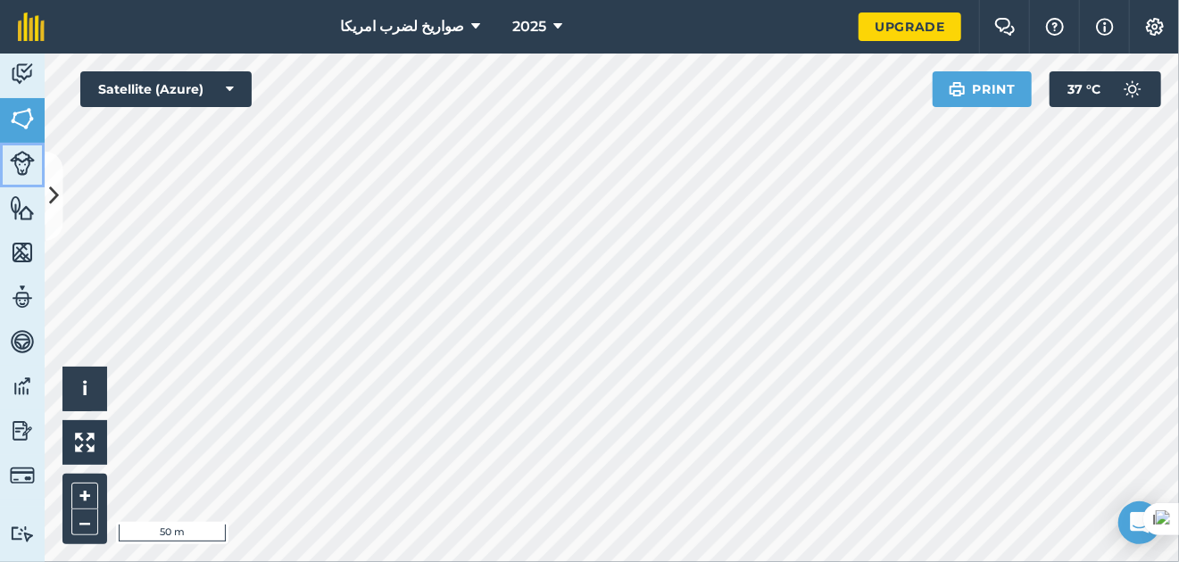
click at [20, 159] on img at bounding box center [22, 163] width 25 height 25
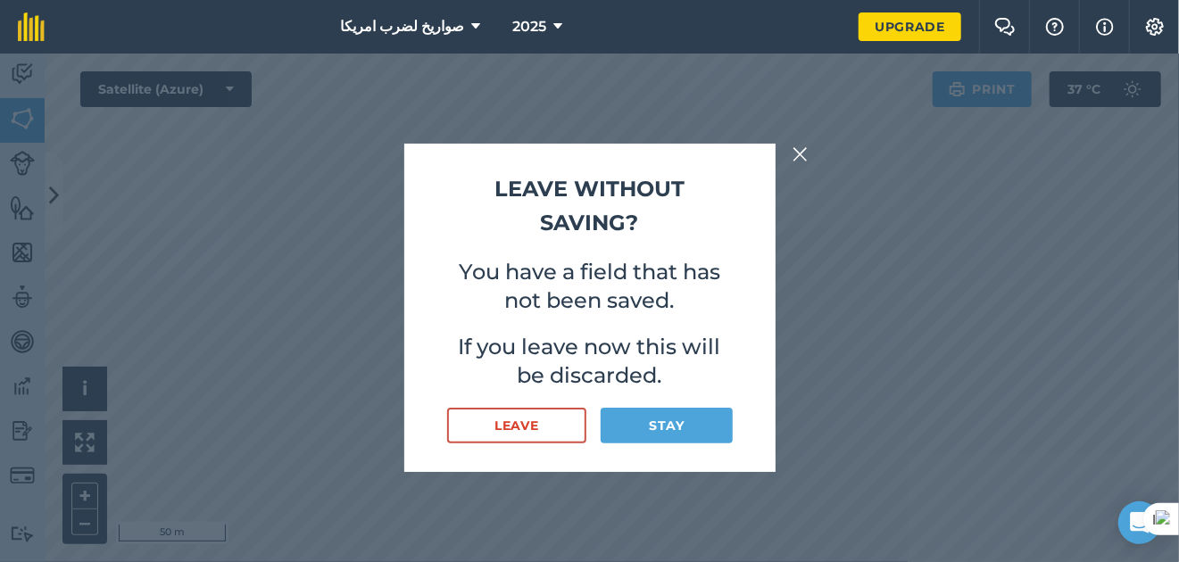
click at [802, 156] on img at bounding box center [801, 154] width 16 height 21
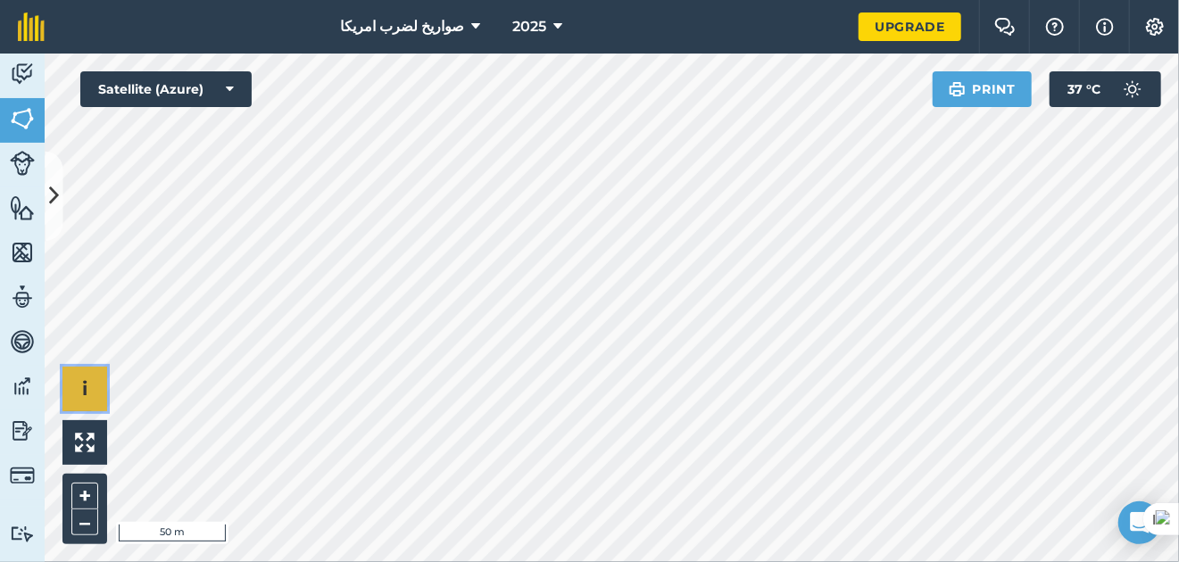
click at [100, 409] on button "i" at bounding box center [84, 389] width 45 height 45
click at [92, 386] on button "›" at bounding box center [84, 389] width 45 height 45
click at [954, 79] on img at bounding box center [957, 89] width 17 height 21
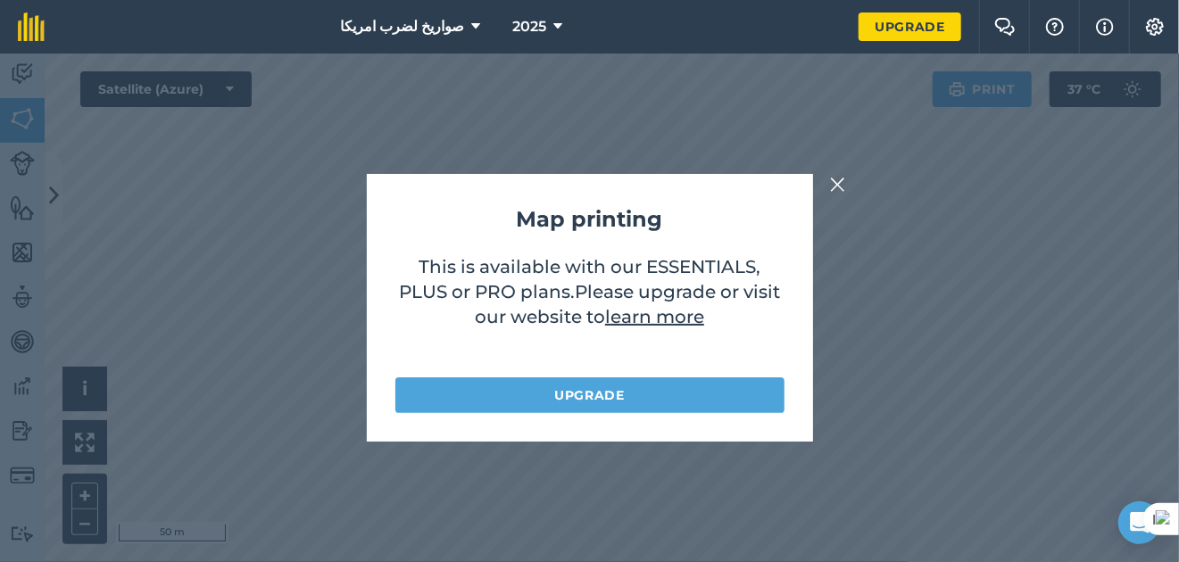
click at [835, 182] on img at bounding box center [838, 184] width 16 height 21
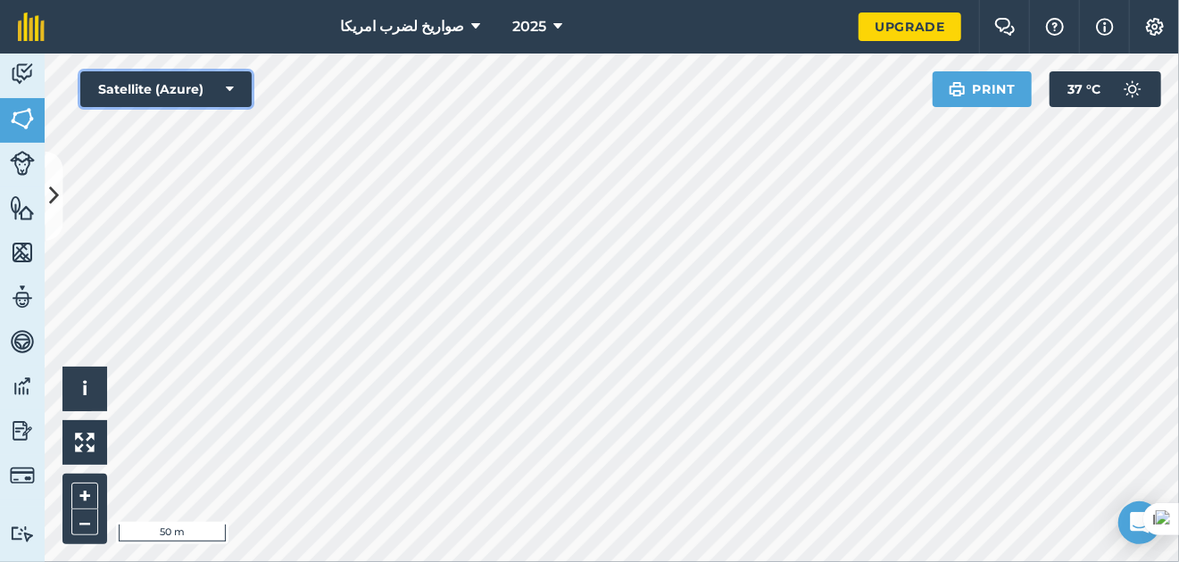
click at [187, 88] on button "Satellite (Azure)" at bounding box center [165, 89] width 171 height 36
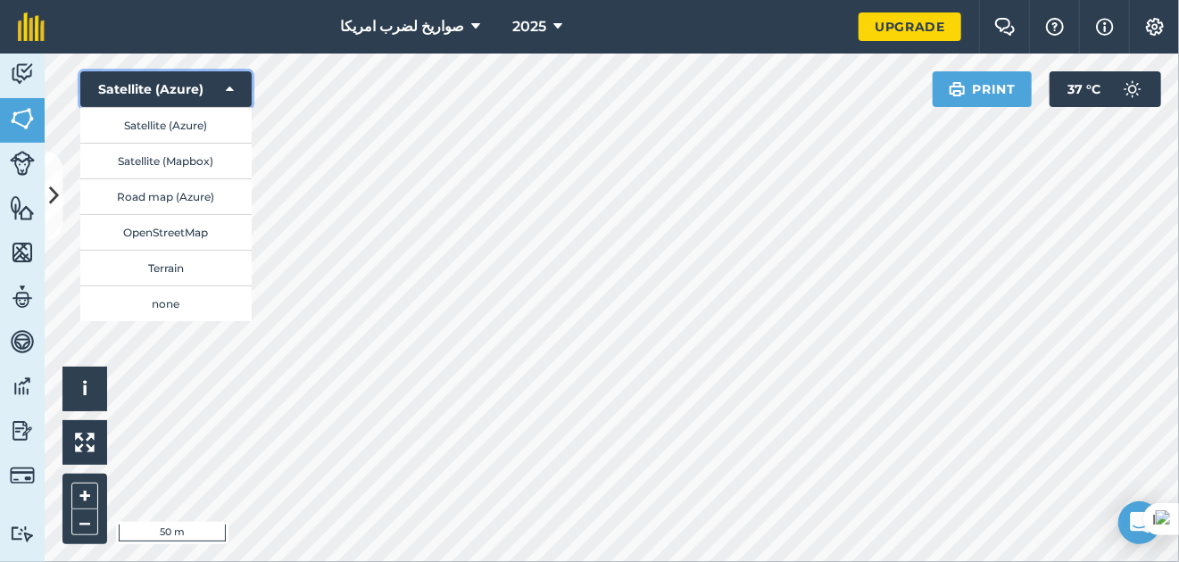
click at [196, 87] on button "Satellite (Azure)" at bounding box center [165, 89] width 171 height 36
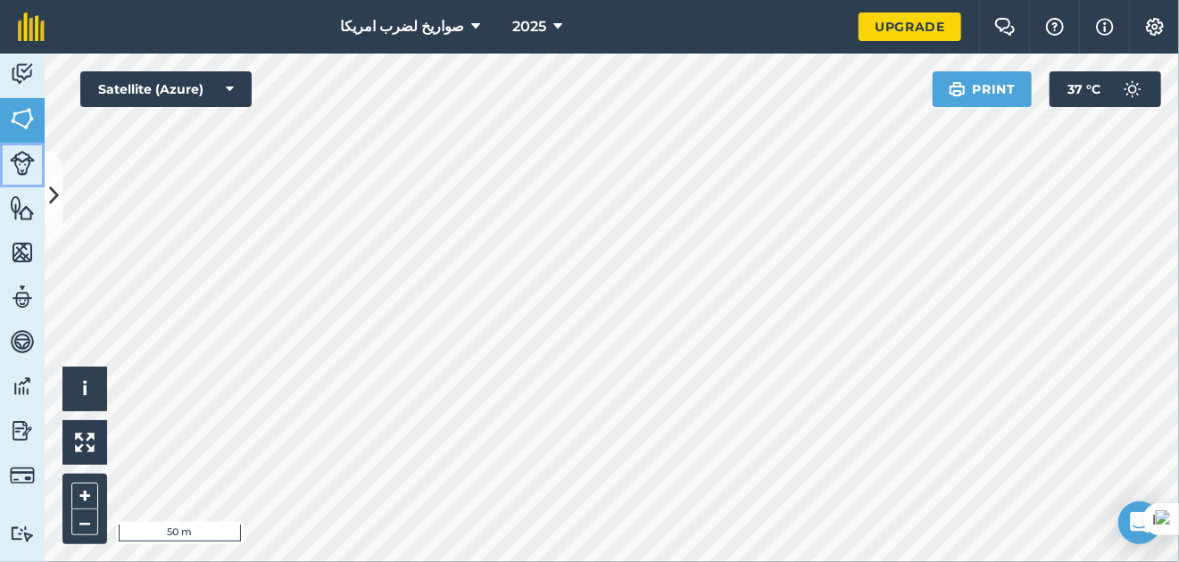
click at [37, 167] on link "Livestock" at bounding box center [22, 165] width 45 height 45
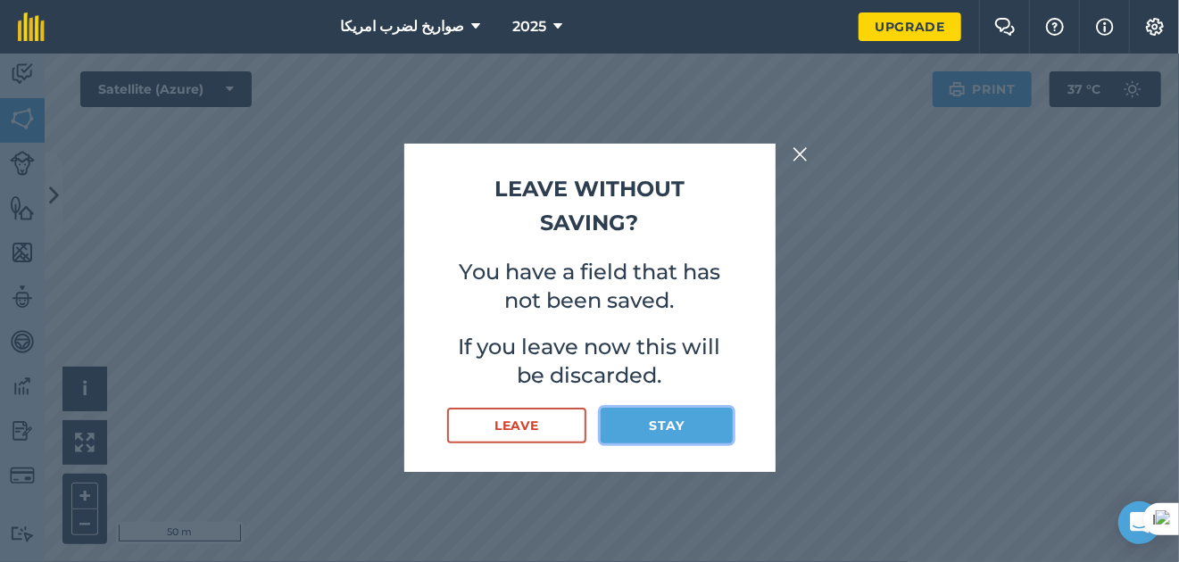
click at [623, 419] on button "Stay" at bounding box center [666, 426] width 131 height 36
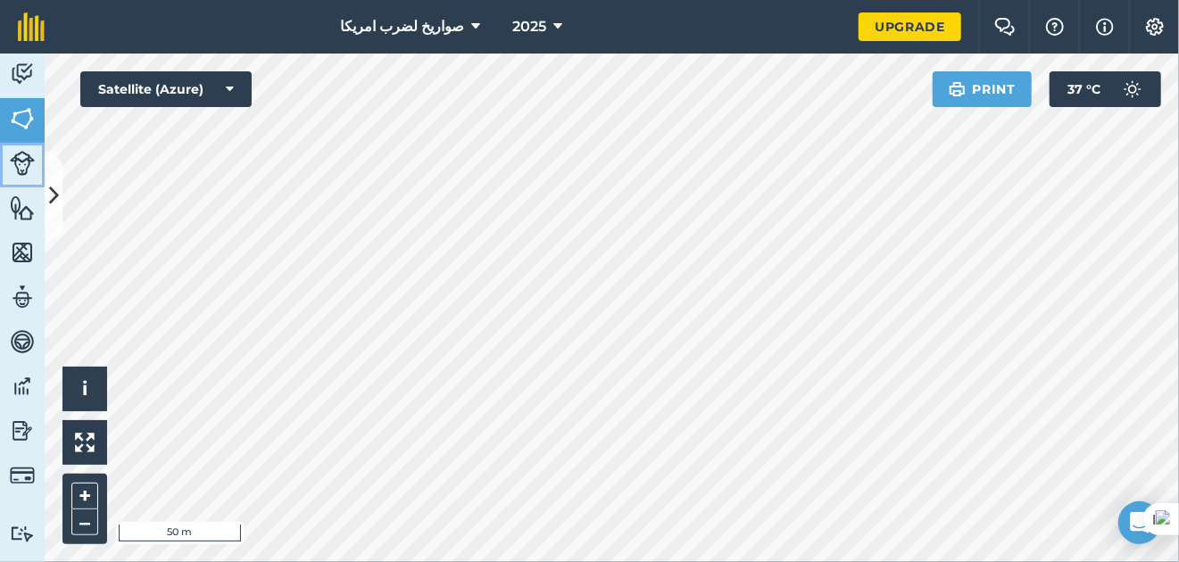
click at [13, 166] on img at bounding box center [22, 163] width 25 height 25
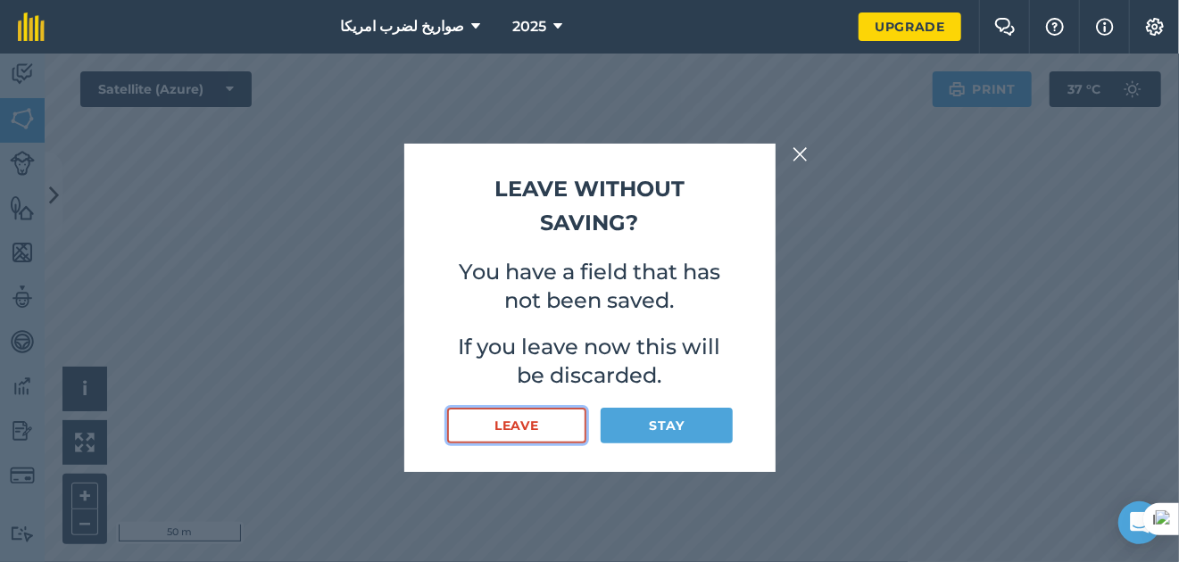
click at [517, 412] on button "Leave" at bounding box center [517, 426] width 140 height 36
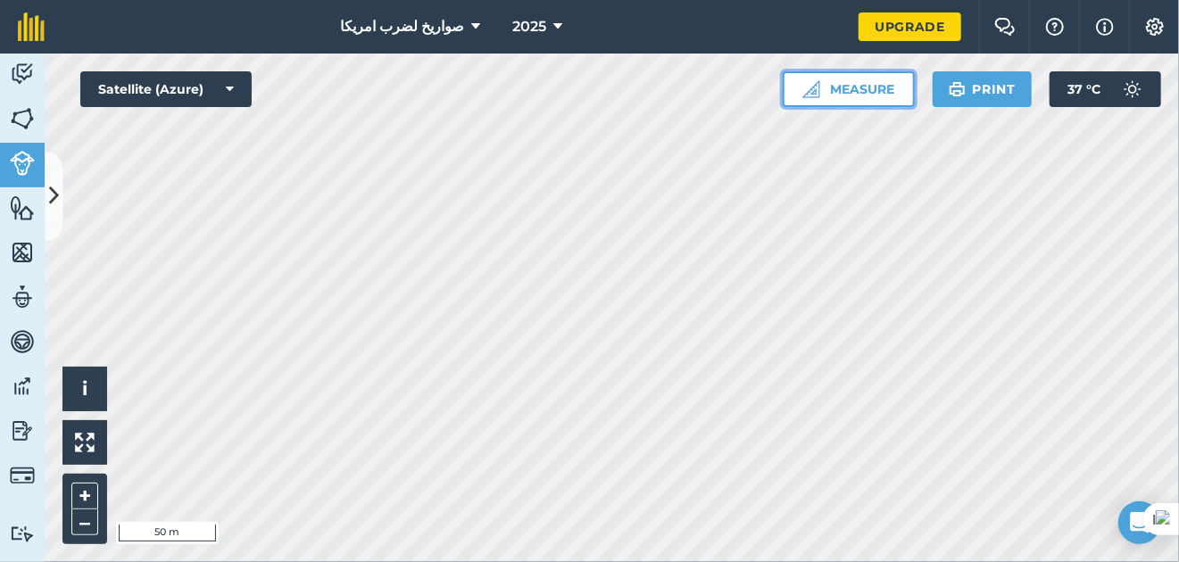
drag, startPoint x: 59, startPoint y: 222, endPoint x: 869, endPoint y: 84, distance: 822.2
click at [869, 84] on button "Measure" at bounding box center [849, 89] width 132 height 36
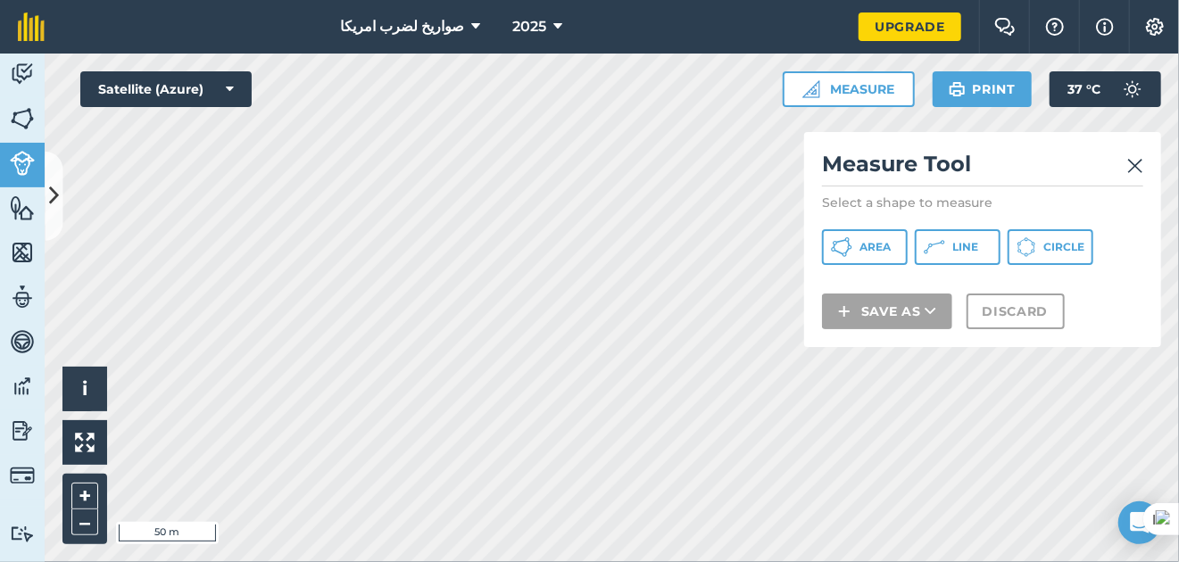
click at [1135, 170] on img at bounding box center [1135, 165] width 16 height 21
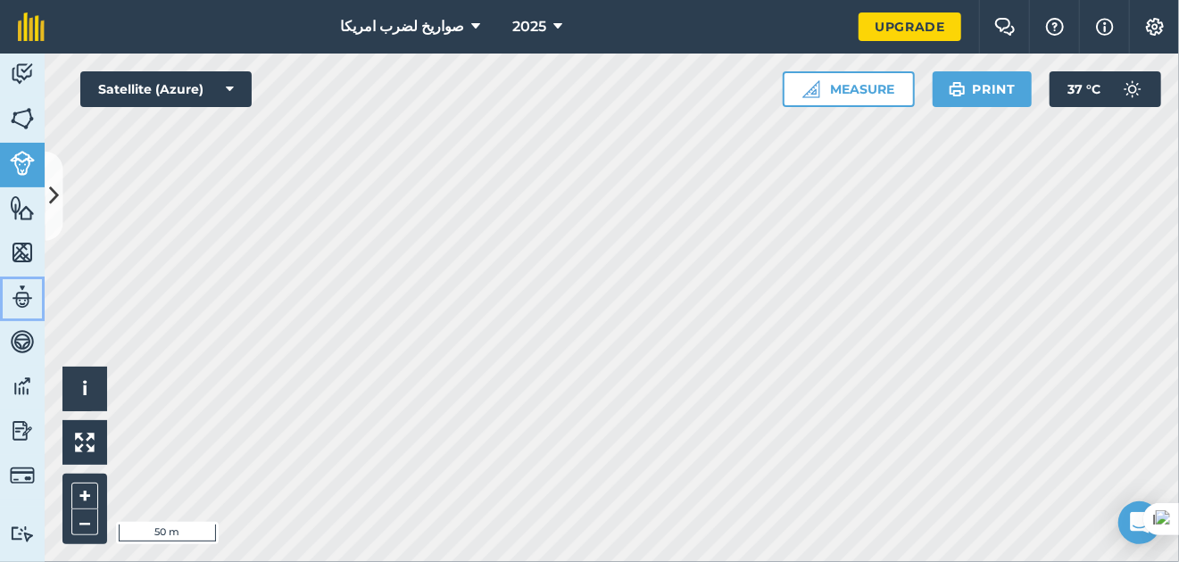
click at [36, 305] on link "Team" at bounding box center [22, 299] width 45 height 45
